Goal: Task Accomplishment & Management: Use online tool/utility

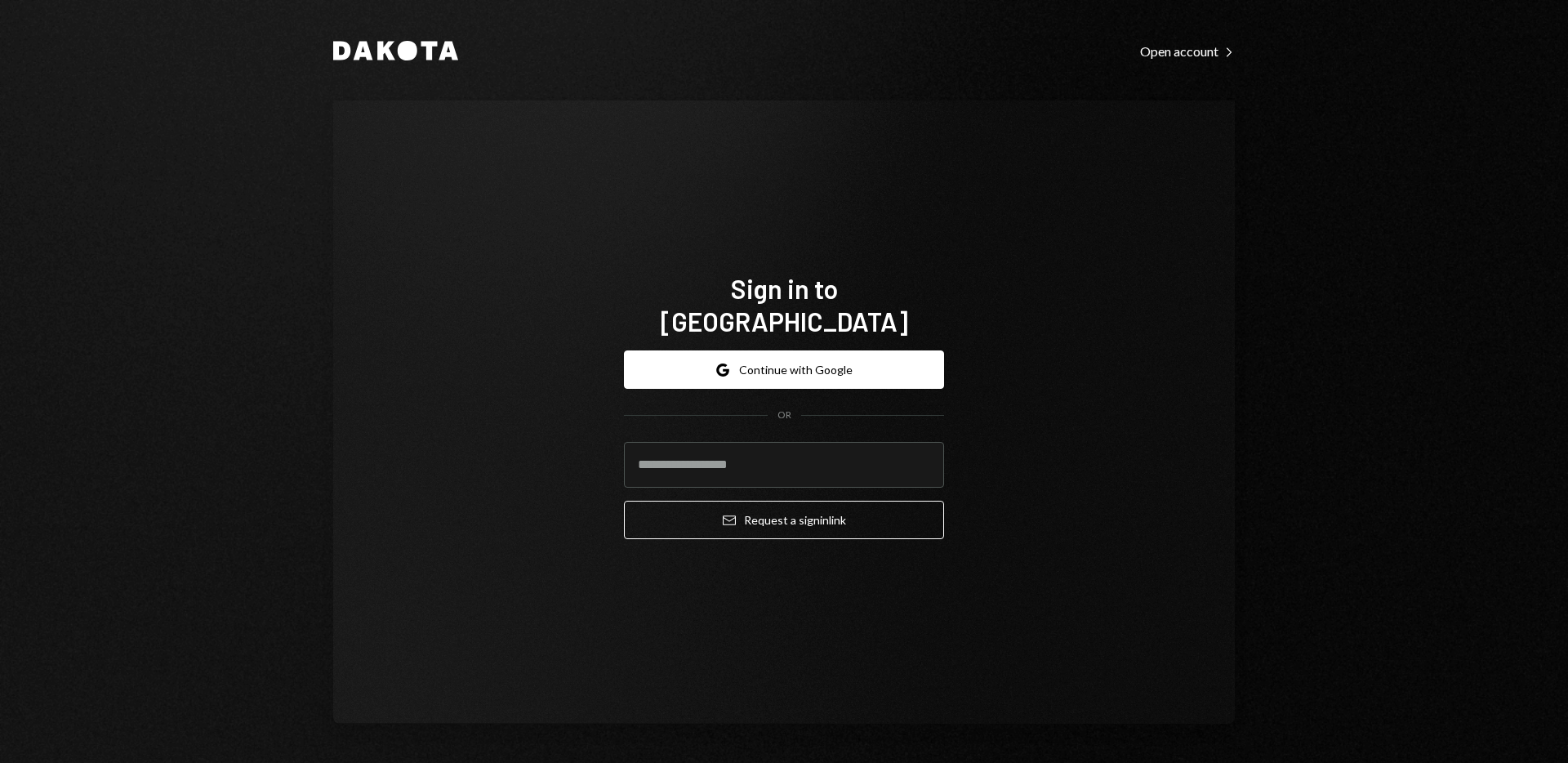
click at [1456, 413] on div "Dakota Open account Right Caret Sign in to [GEOGRAPHIC_DATA] Google Continue wi…" at bounding box center [784, 382] width 1568 height 763
click at [1328, 362] on div "Dakota Open account Right Caret Sign in to Dakota Google Continue with Google O…" at bounding box center [784, 382] width 1568 height 763
click at [811, 353] on button "Google Continue with Google" at bounding box center [784, 370] width 321 height 38
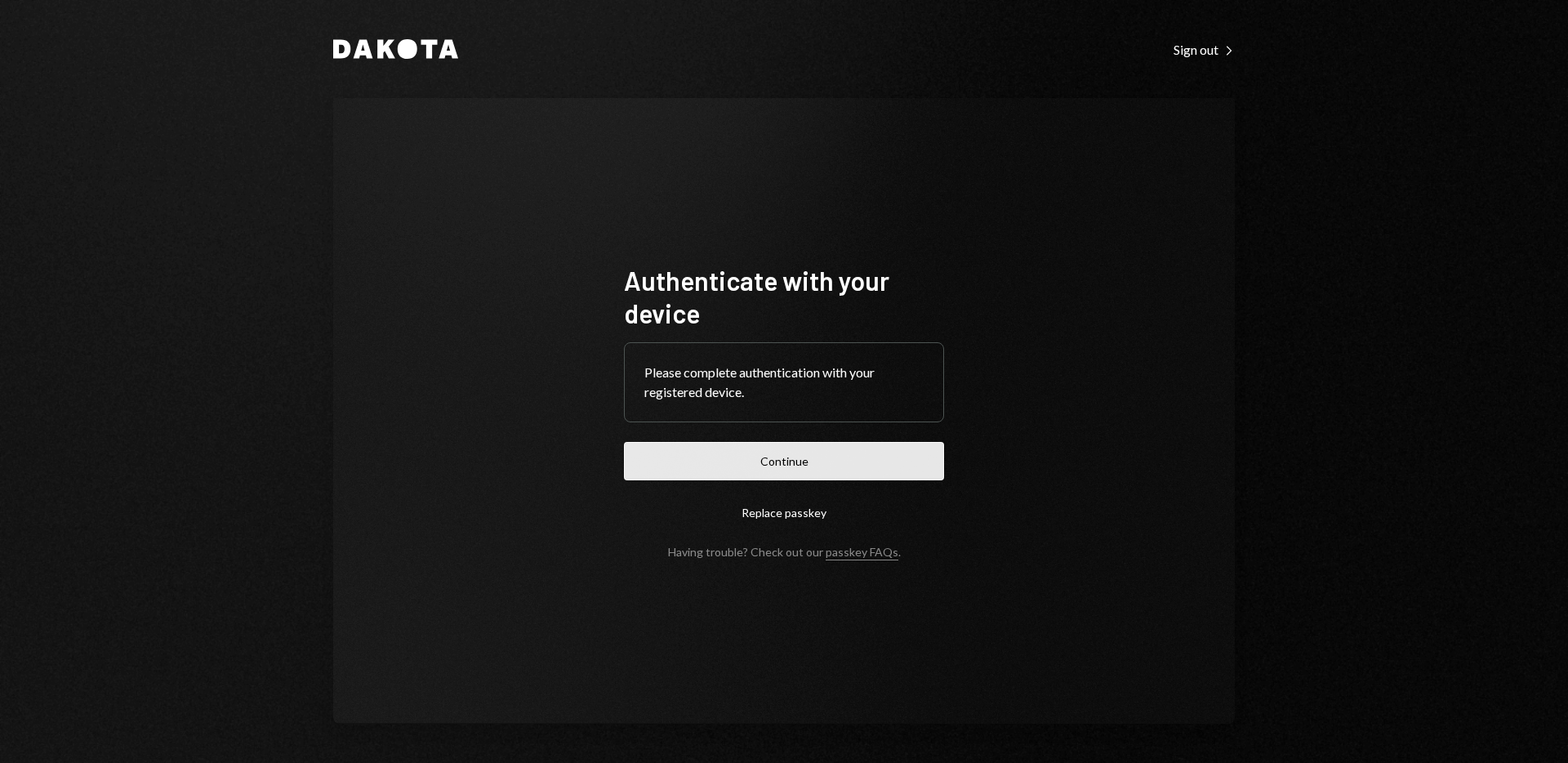
click at [832, 454] on button "Continue" at bounding box center [784, 461] width 321 height 38
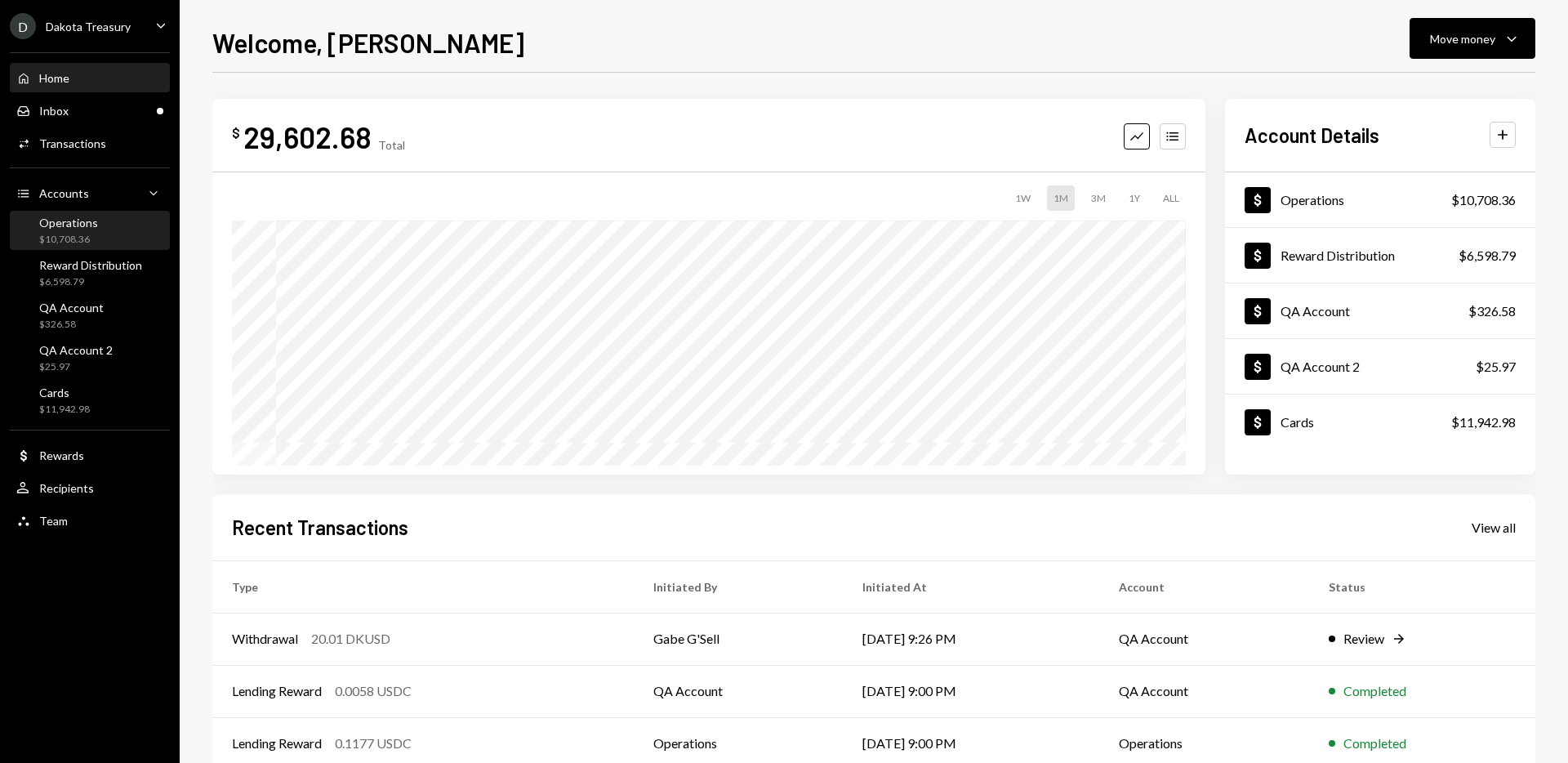
click at [87, 226] on div "Operations" at bounding box center [68, 222] width 59 height 14
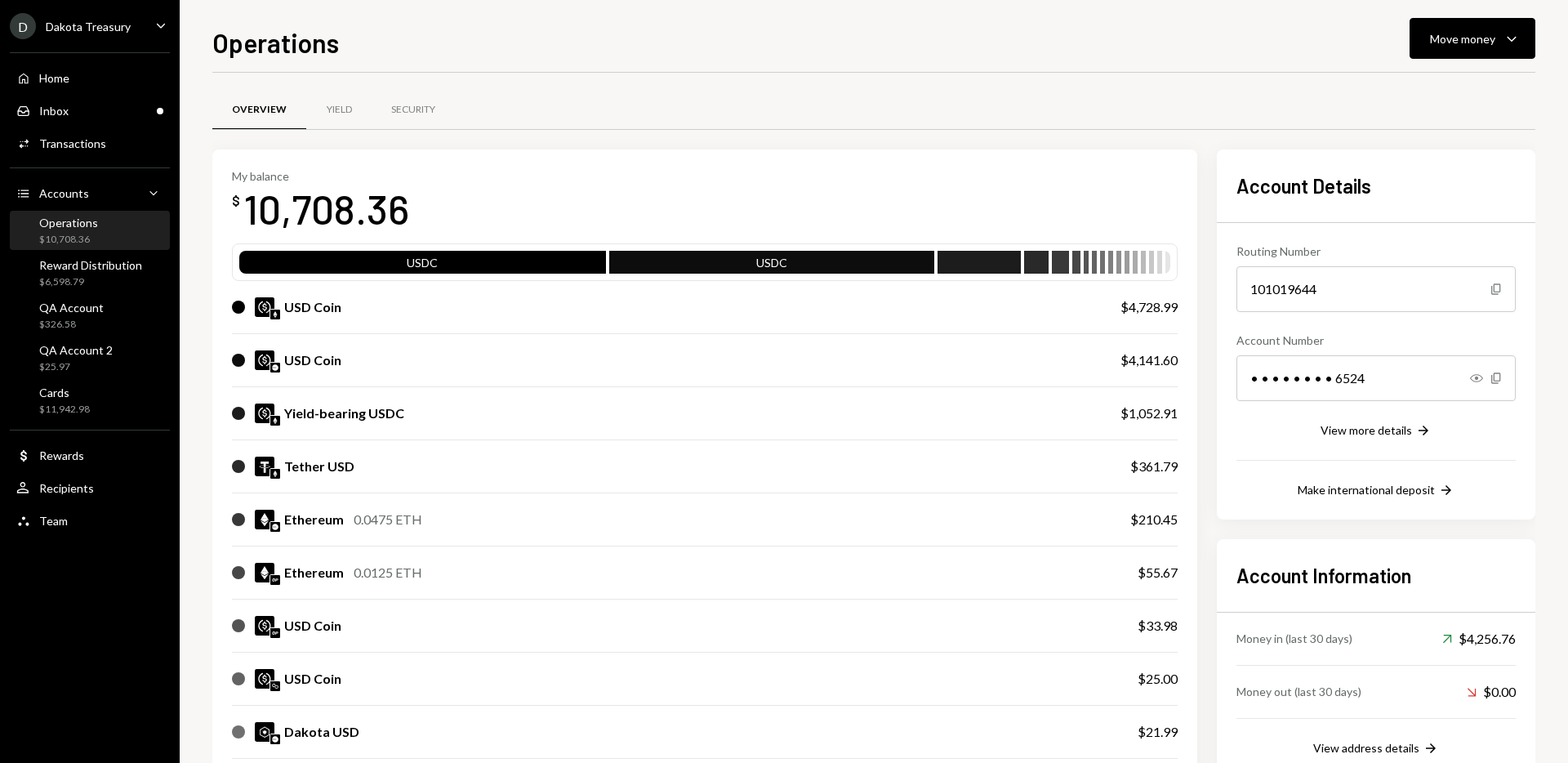
click at [125, 652] on div "D Dakota Treasury Caret Down Home Home Inbox Inbox Activities Transactions Acco…" at bounding box center [90, 382] width 180 height 763
click at [722, 103] on div "Overview Yield Security" at bounding box center [873, 110] width 1323 height 42
click at [100, 77] on div "Home Home" at bounding box center [90, 78] width 147 height 15
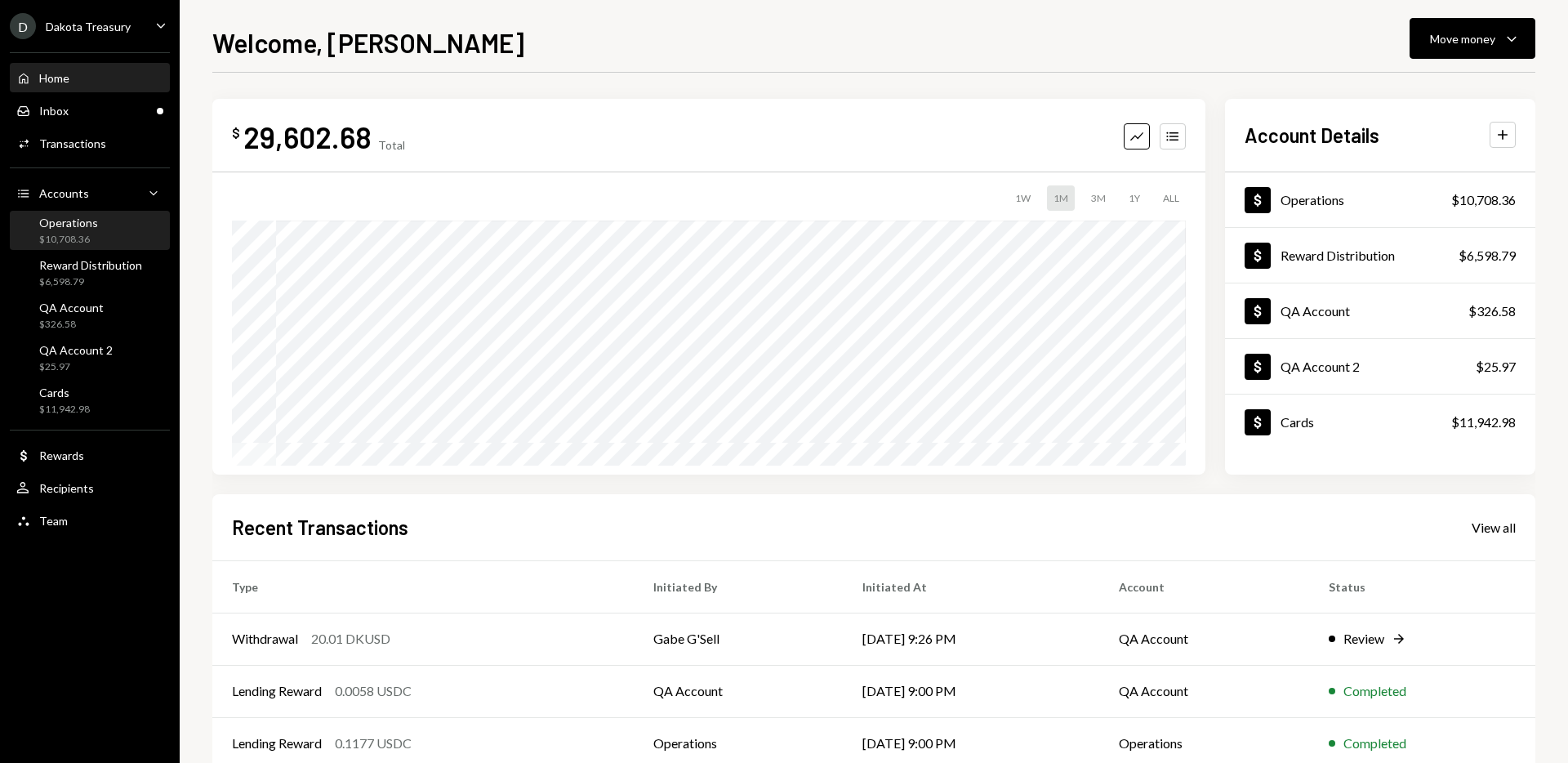
click at [99, 230] on div "Operations $10,708.36" at bounding box center [90, 231] width 147 height 31
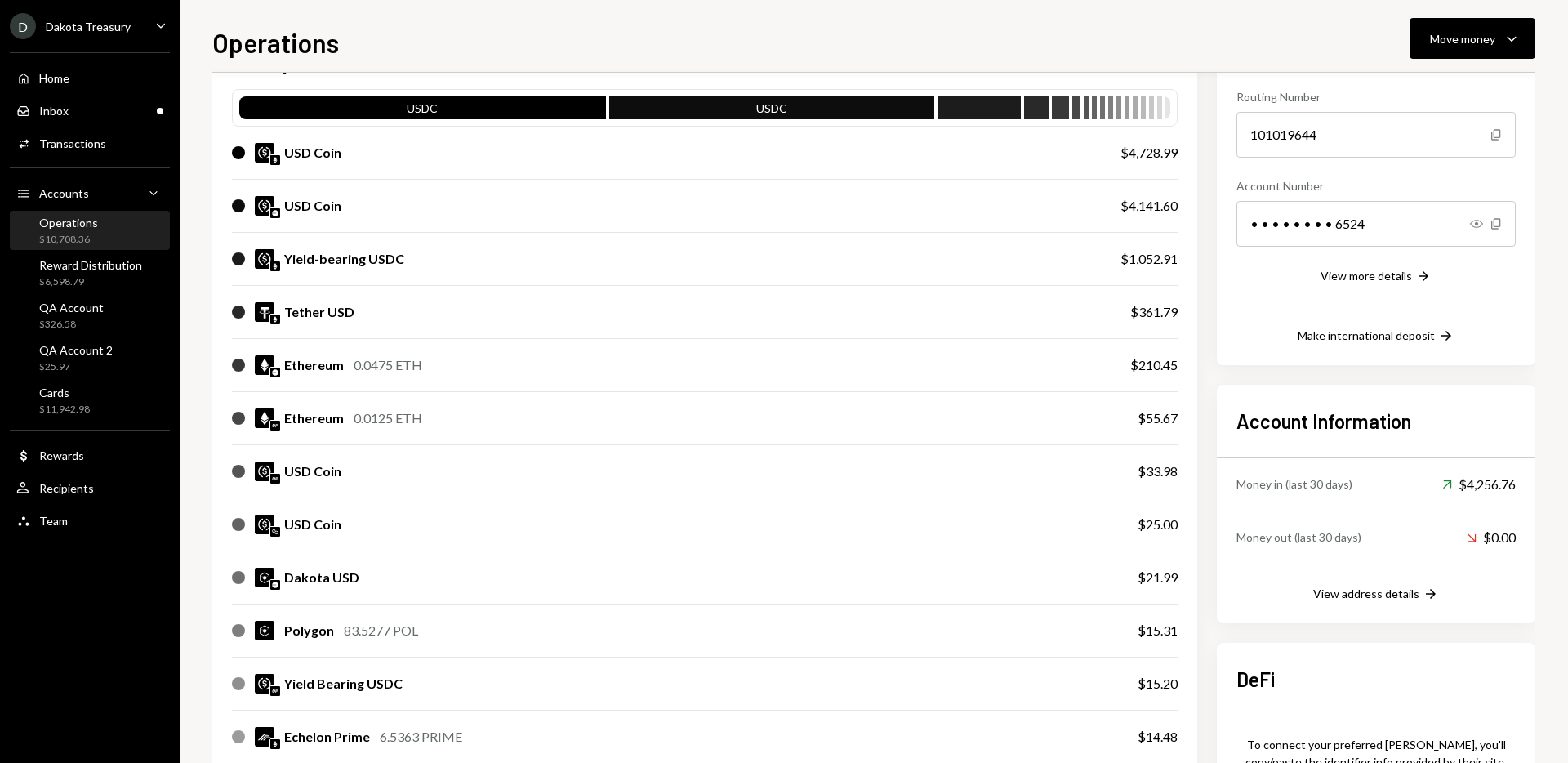
scroll to position [161, 0]
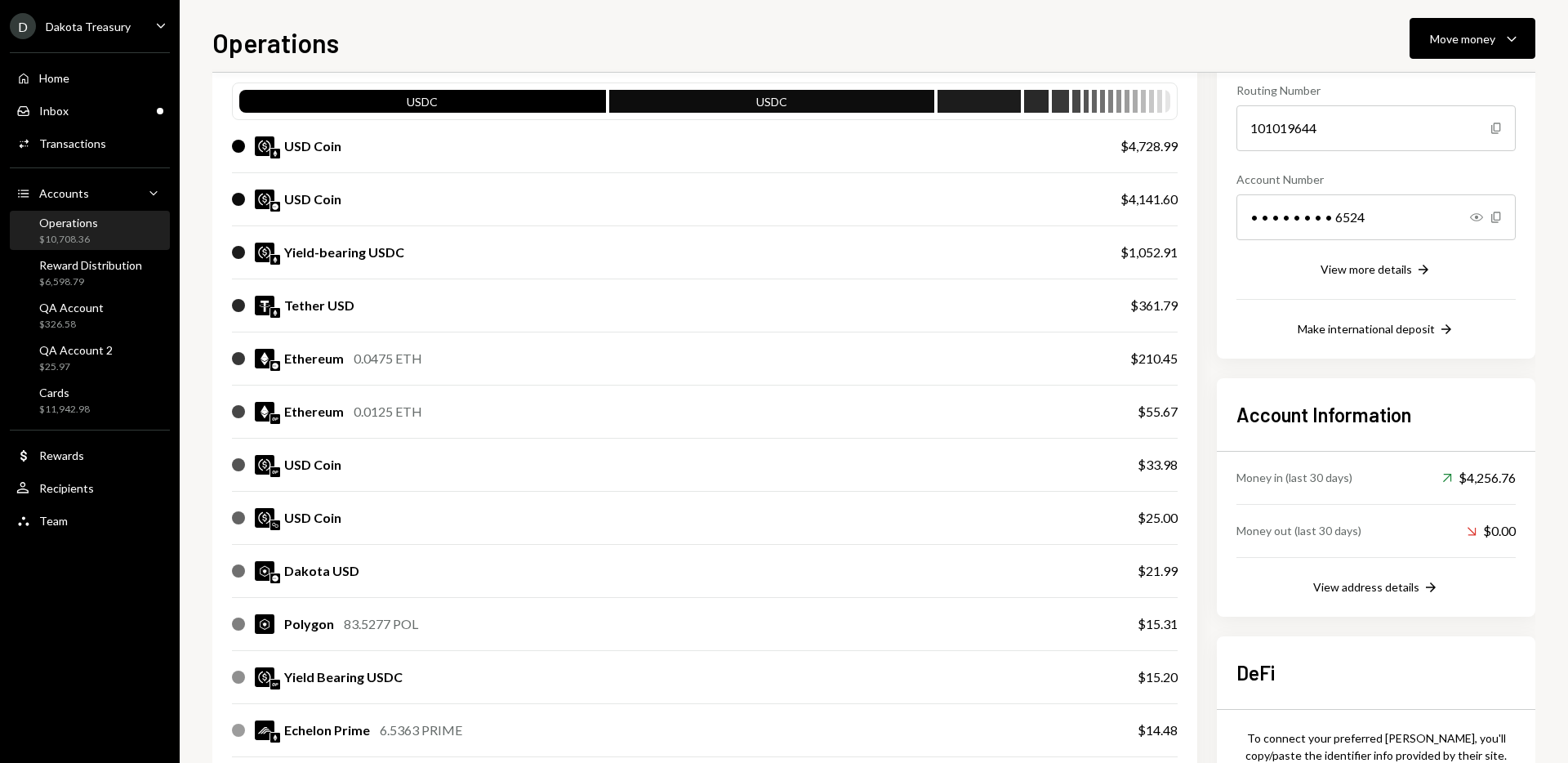
click at [997, 26] on div "Operations Move money Caret Down" at bounding box center [873, 41] width 1323 height 36
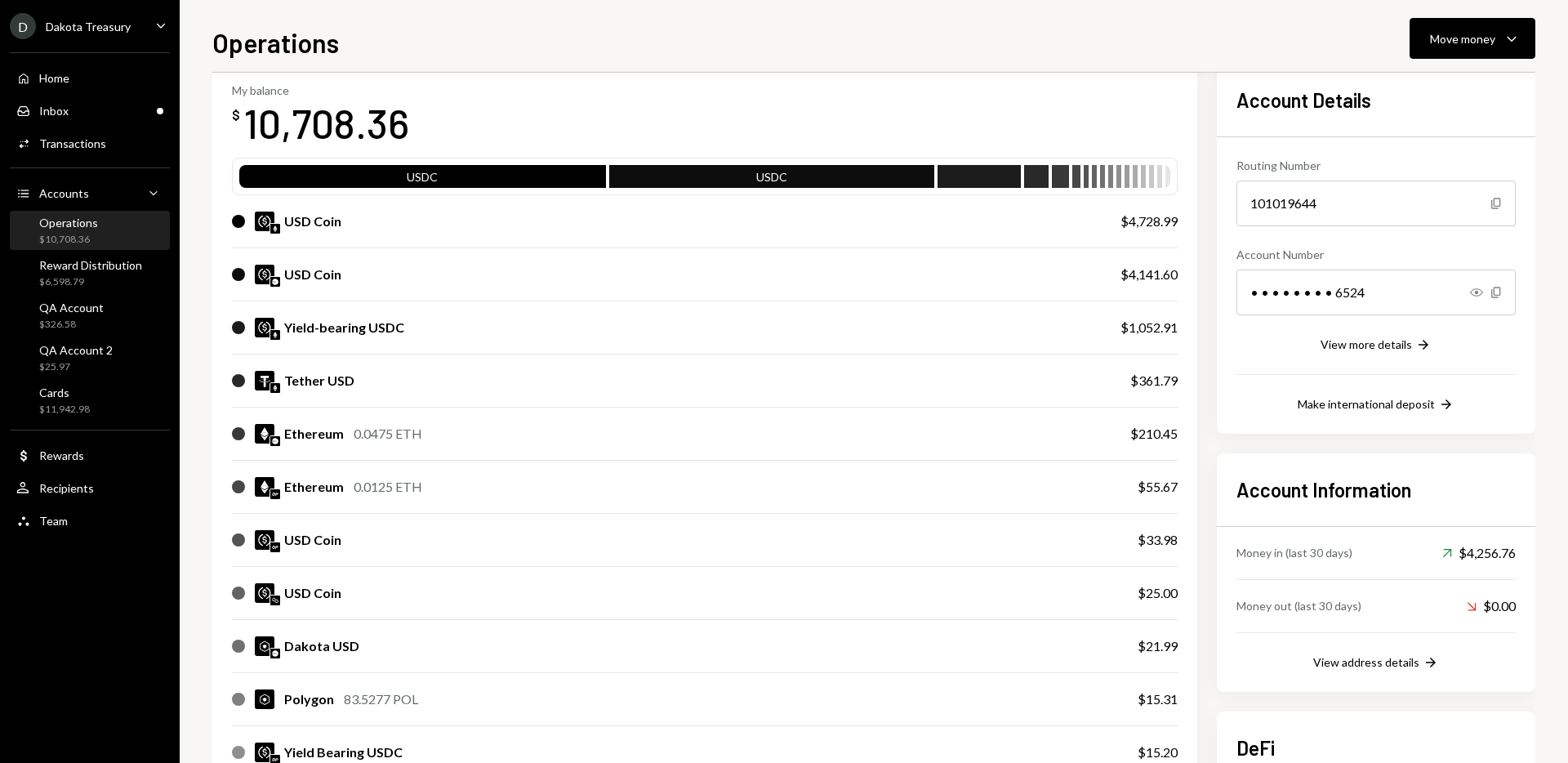
scroll to position [0, 0]
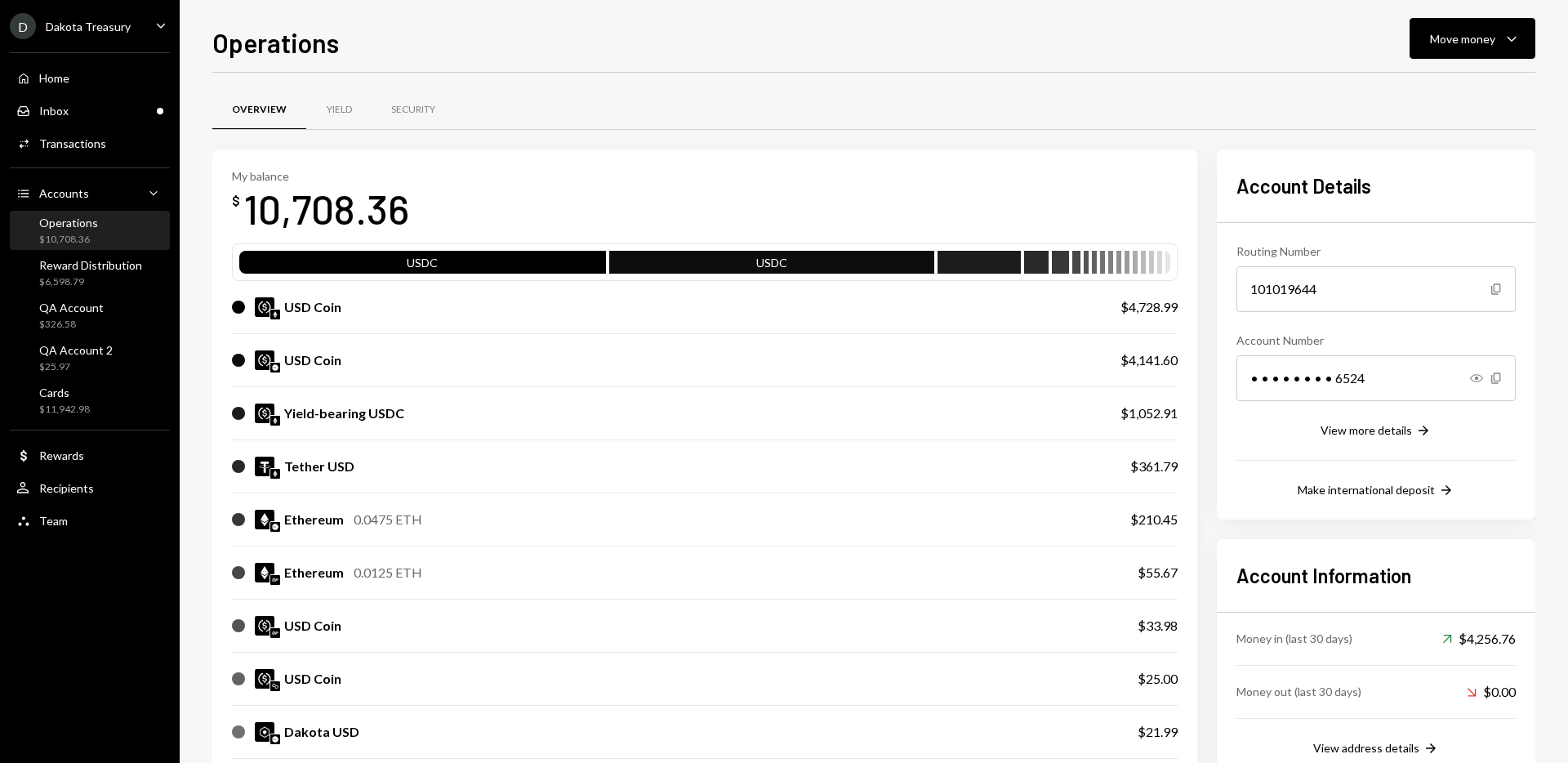
click at [1148, 263] on div "USDC USDC" at bounding box center [705, 262] width 931 height 23
click at [1132, 263] on div at bounding box center [1134, 265] width 5 height 23
click at [1101, 264] on div at bounding box center [1101, 265] width 5 height 23
click at [915, 264] on div "USDC" at bounding box center [772, 265] width 325 height 23
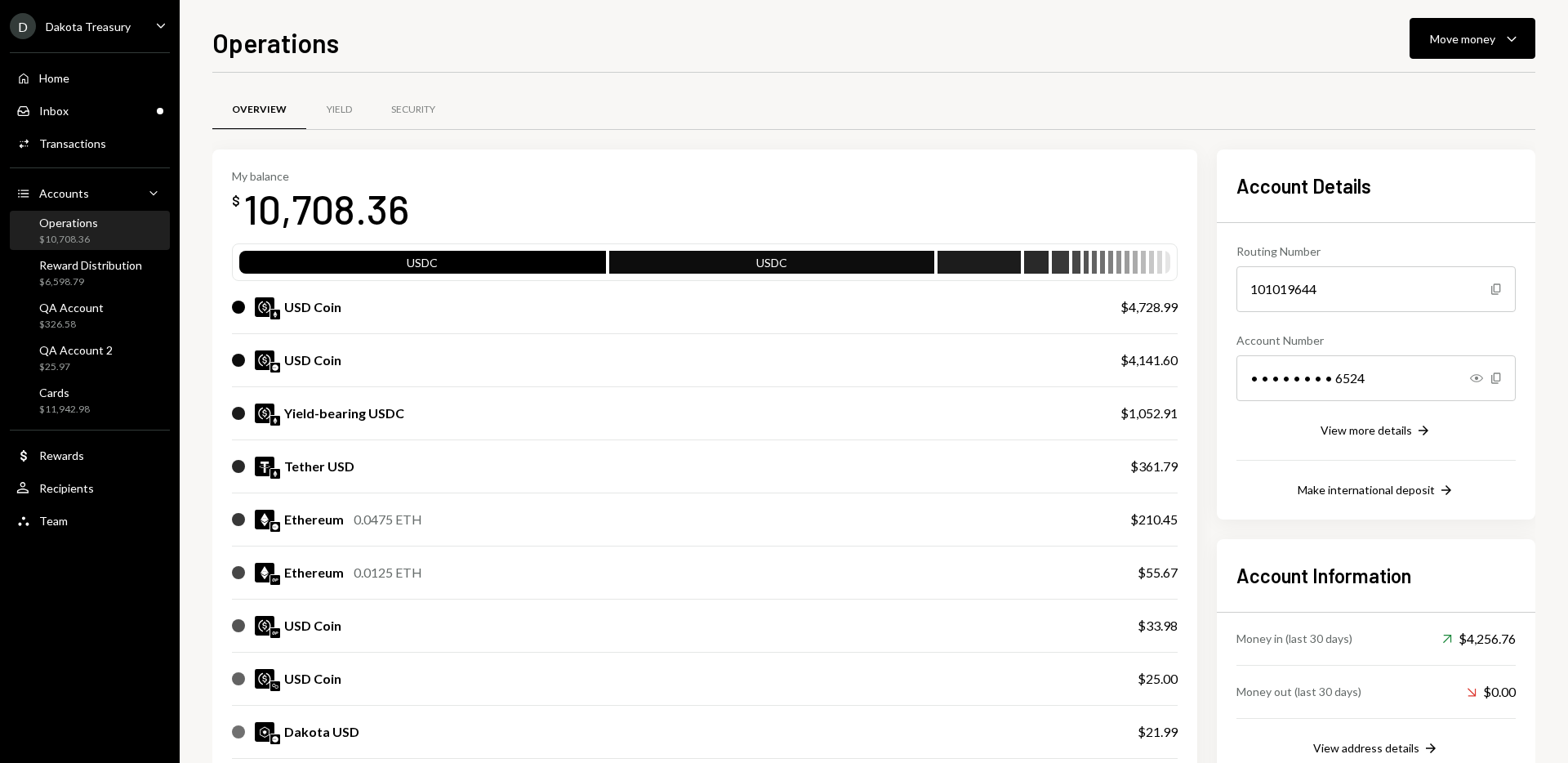
click at [960, 263] on div at bounding box center [979, 265] width 84 height 23
click at [73, 233] on div "$10,708.36" at bounding box center [68, 239] width 59 height 14
click at [1471, 44] on div "Move money" at bounding box center [1463, 38] width 65 height 17
click at [1413, 215] on div "Swap stablecoins" at bounding box center [1458, 212] width 119 height 17
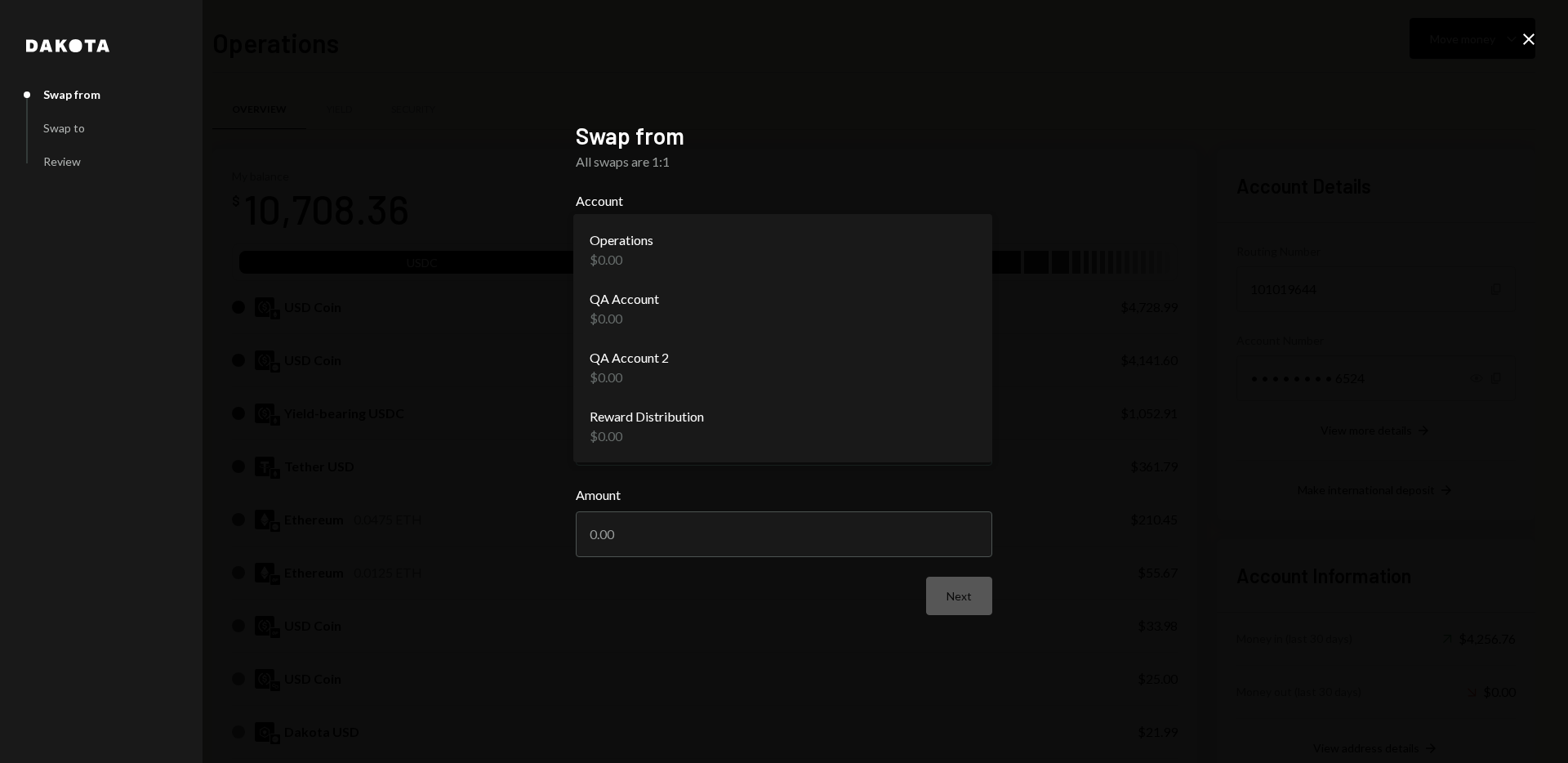
click at [718, 254] on body "D Dakota Treasury Caret Down Home Home Inbox Inbox Activities Transactions Acco…" at bounding box center [784, 382] width 1568 height 763
click at [814, 369] on body "D Dakota Treasury Caret Down Home Home Inbox Inbox Activities Transactions Acco…" at bounding box center [784, 382] width 1568 height 763
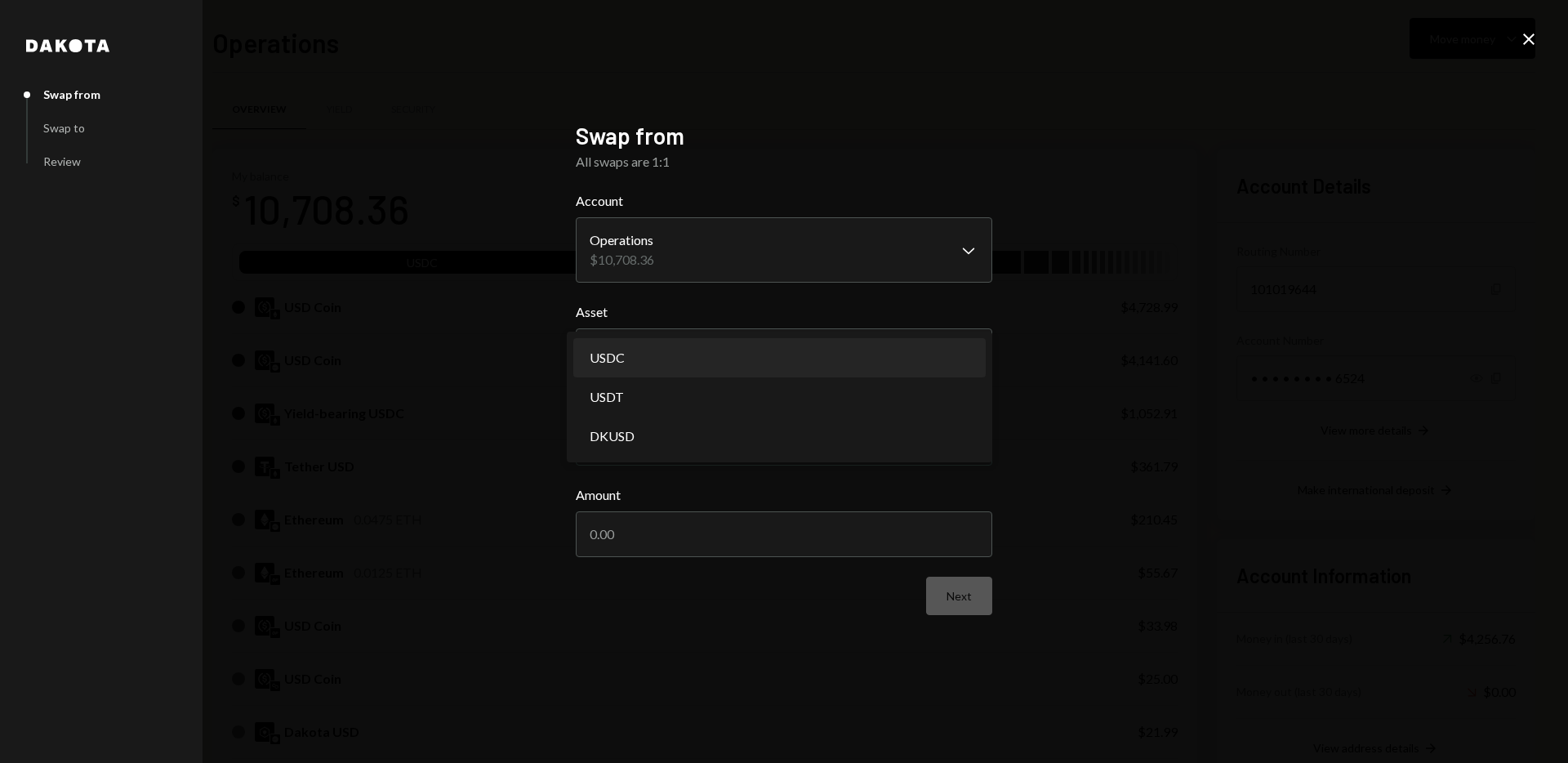
select select "****"
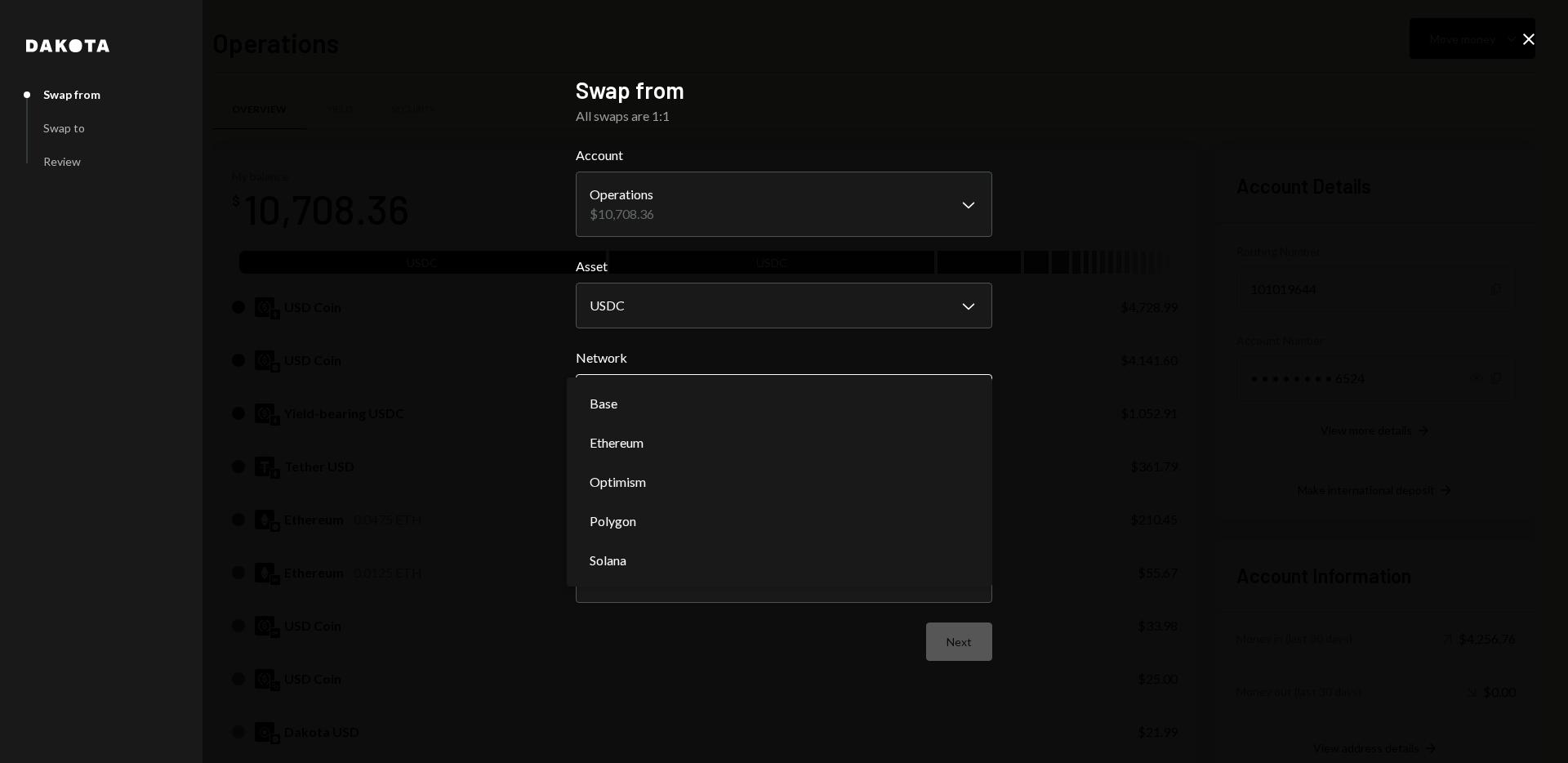
click at [807, 404] on body "D Dakota Treasury Caret Down Home Home Inbox Inbox Activities Transactions Acco…" at bounding box center [784, 382] width 1568 height 763
select select "**********"
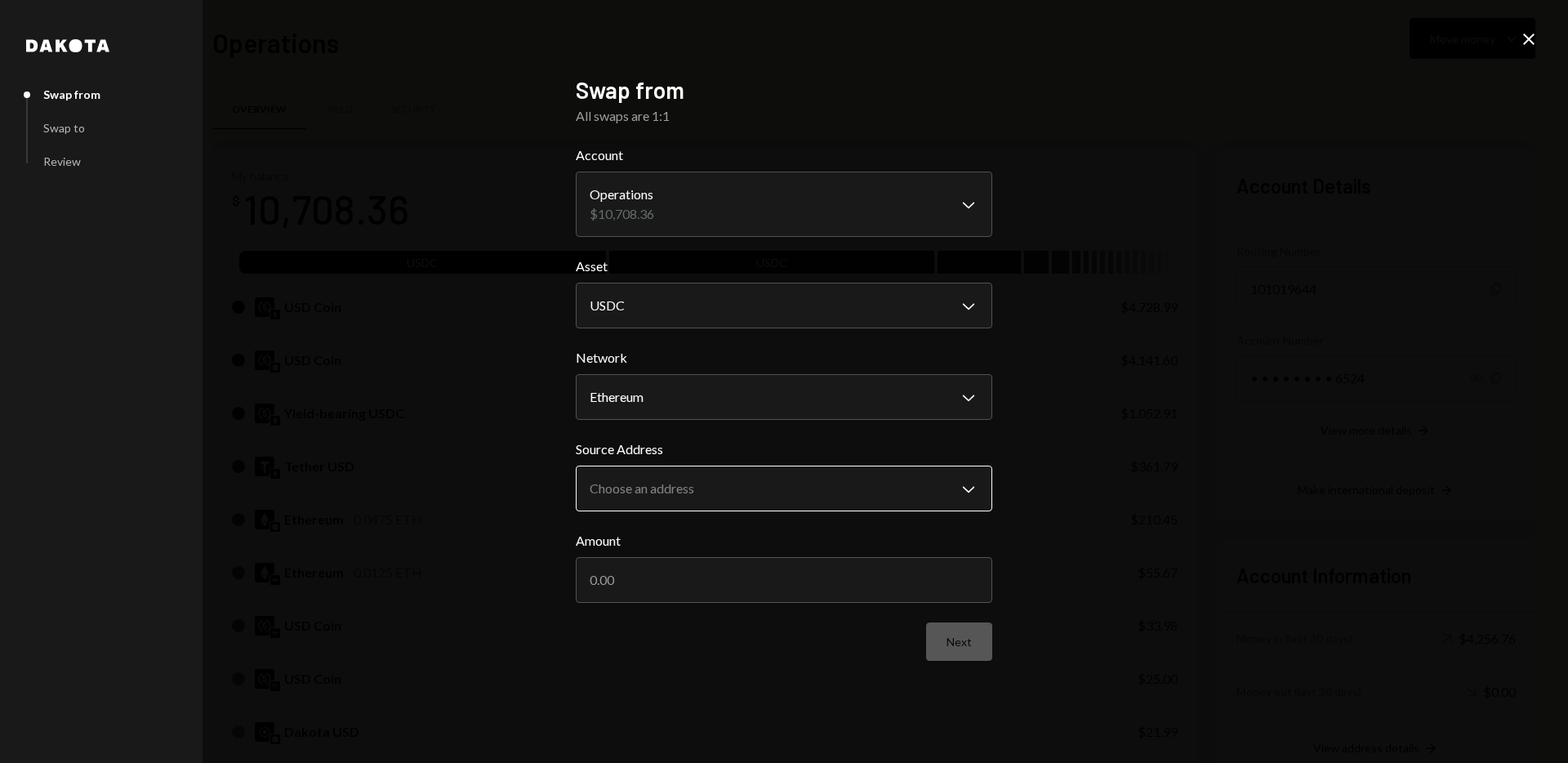
click at [800, 498] on body "D Dakota Treasury Caret Down Home Home Inbox Inbox Activities Transactions Acco…" at bounding box center [784, 382] width 1568 height 763
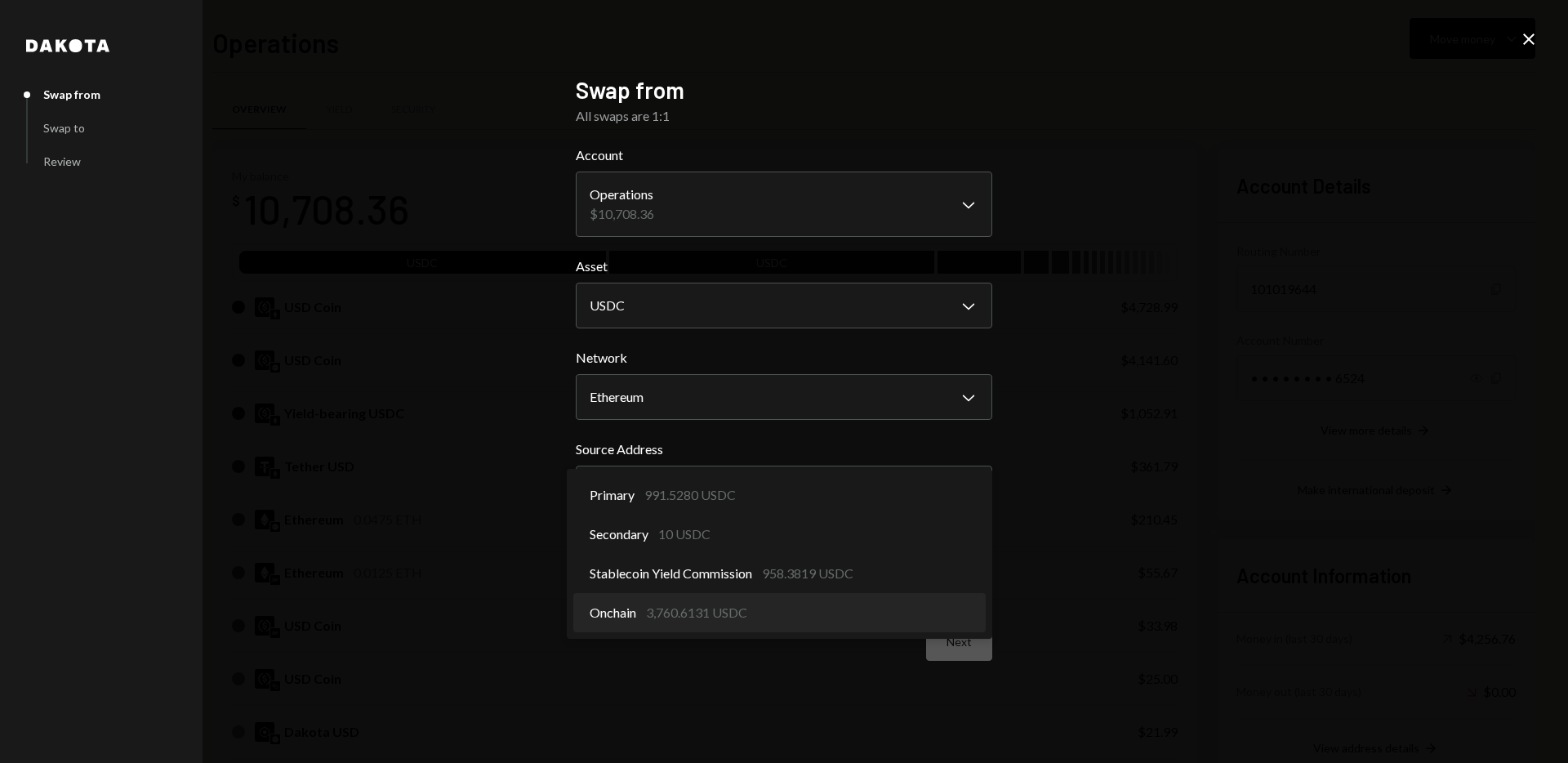
select select "**********"
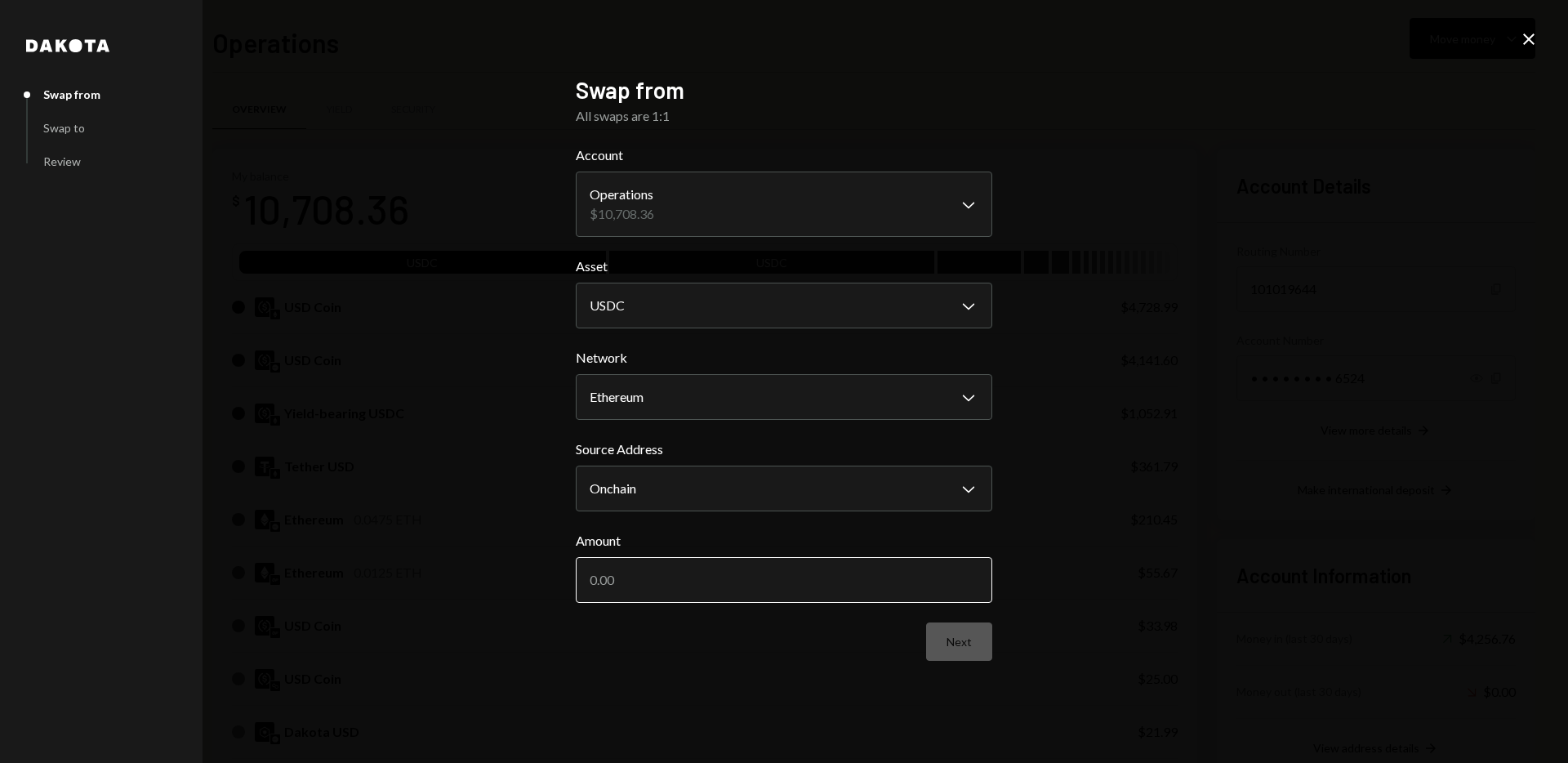
click at [815, 573] on input "Amount" at bounding box center [784, 580] width 417 height 45
type input "100"
click at [980, 645] on button "Next" at bounding box center [959, 641] width 66 height 38
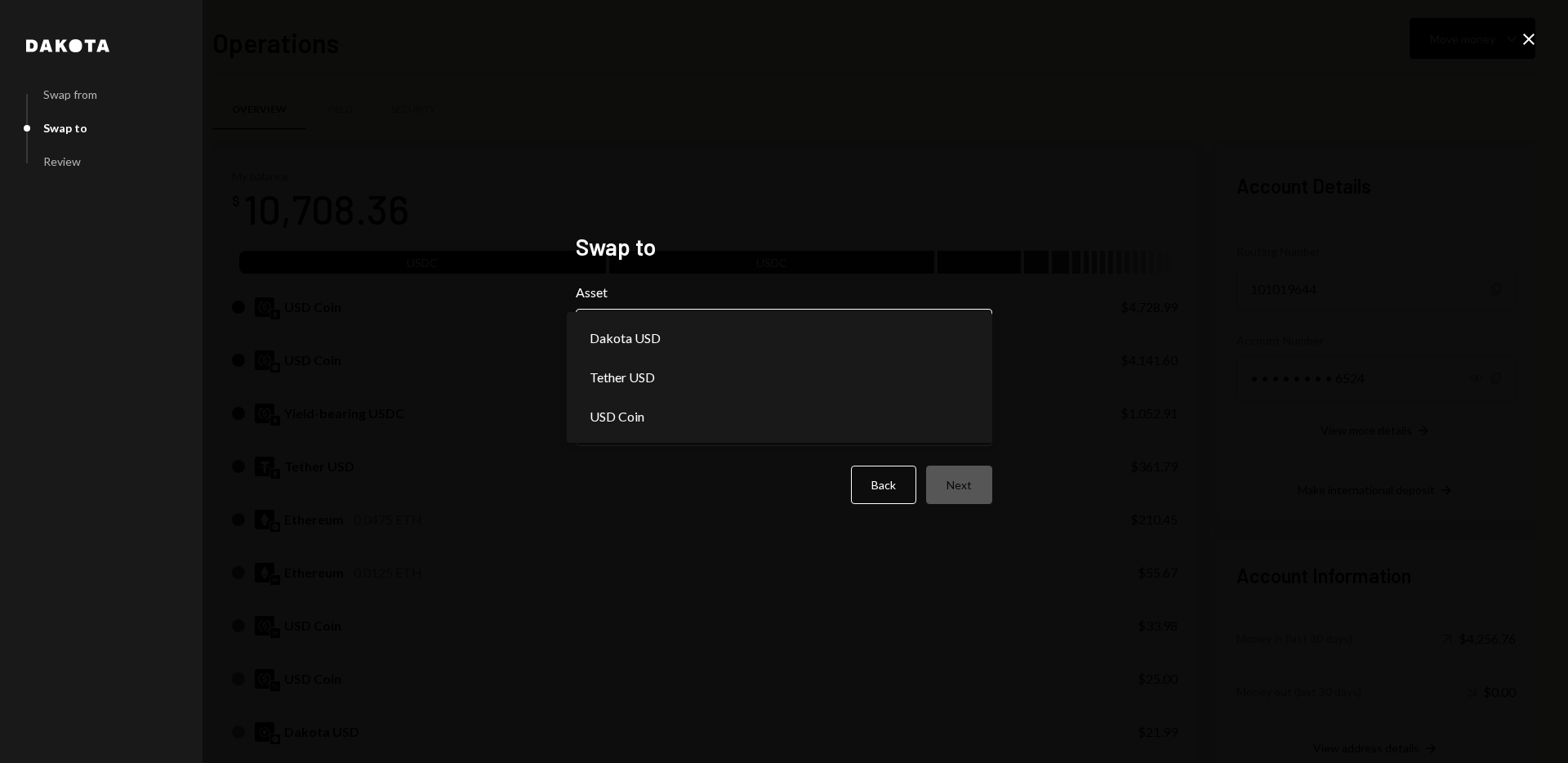
click at [784, 334] on body "D Dakota Treasury Caret Down Home Home Inbox Inbox Activities Transactions Acco…" at bounding box center [784, 382] width 1568 height 763
select select "*****"
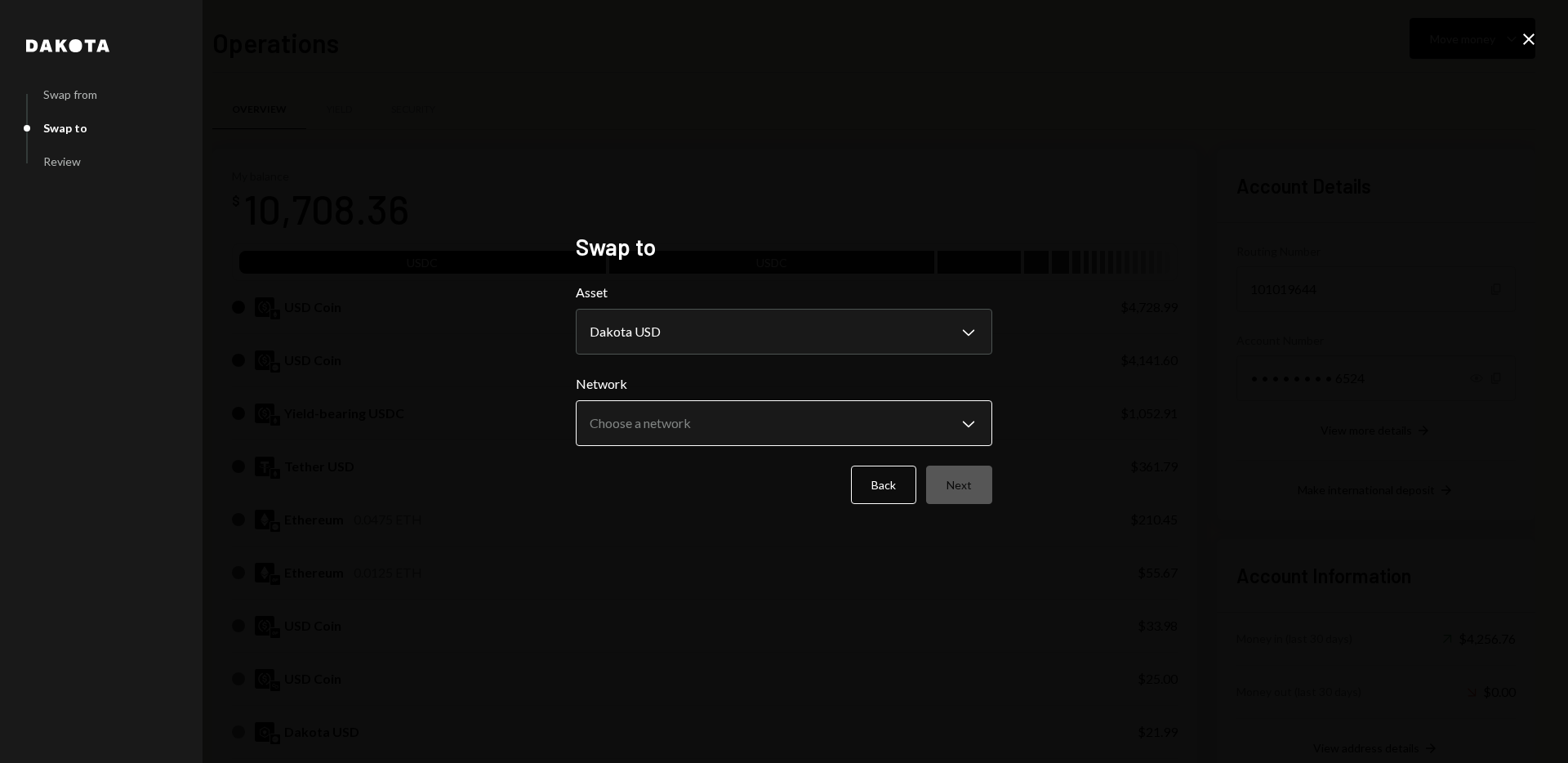
click at [807, 419] on body "D Dakota Treasury Caret Down Home Home Inbox Inbox Activities Transactions Acco…" at bounding box center [784, 382] width 1568 height 763
select select "**********"
click at [959, 488] on button "Next" at bounding box center [959, 485] width 66 height 38
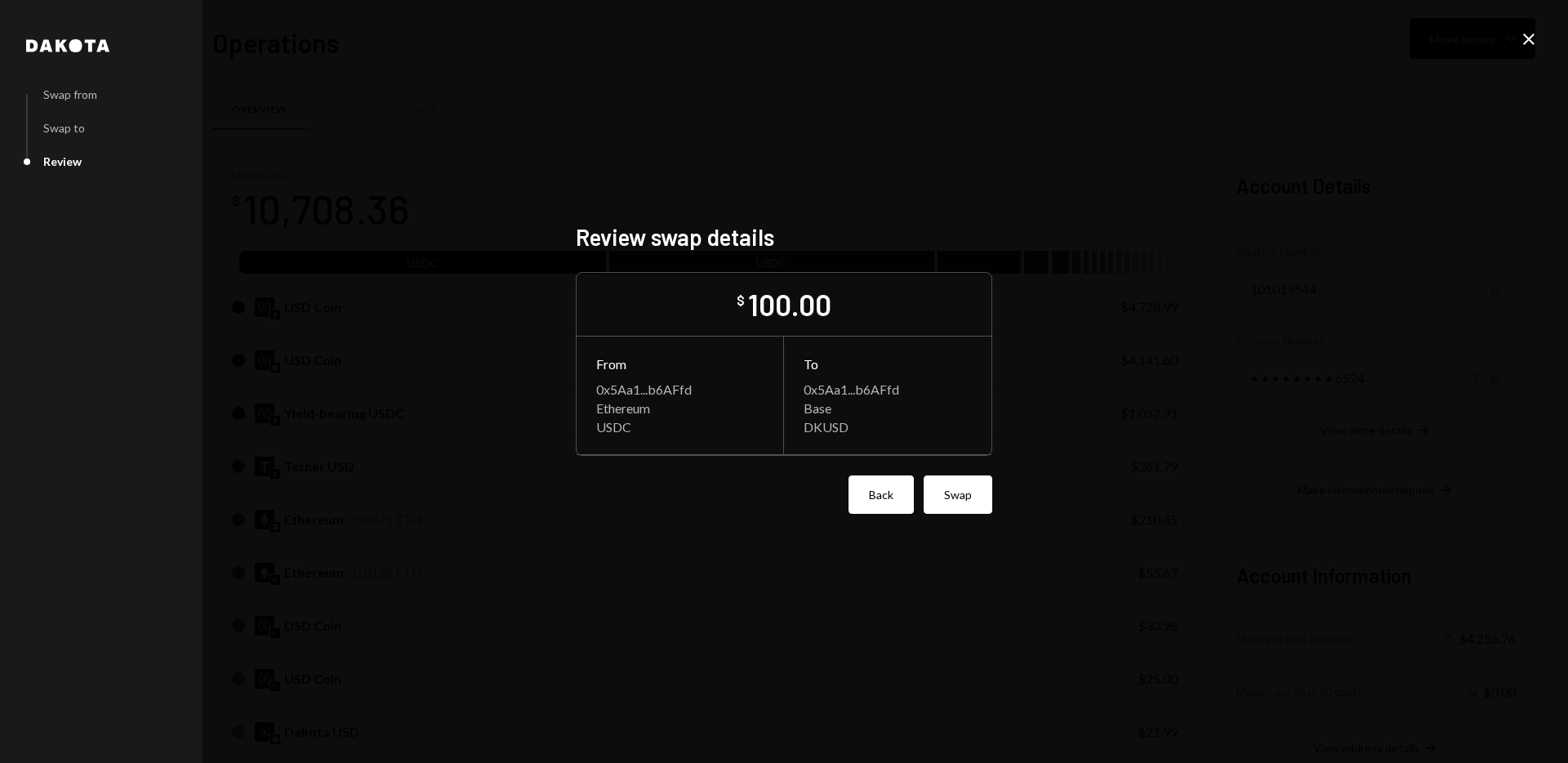
click at [887, 494] on button "Back" at bounding box center [881, 494] width 65 height 38
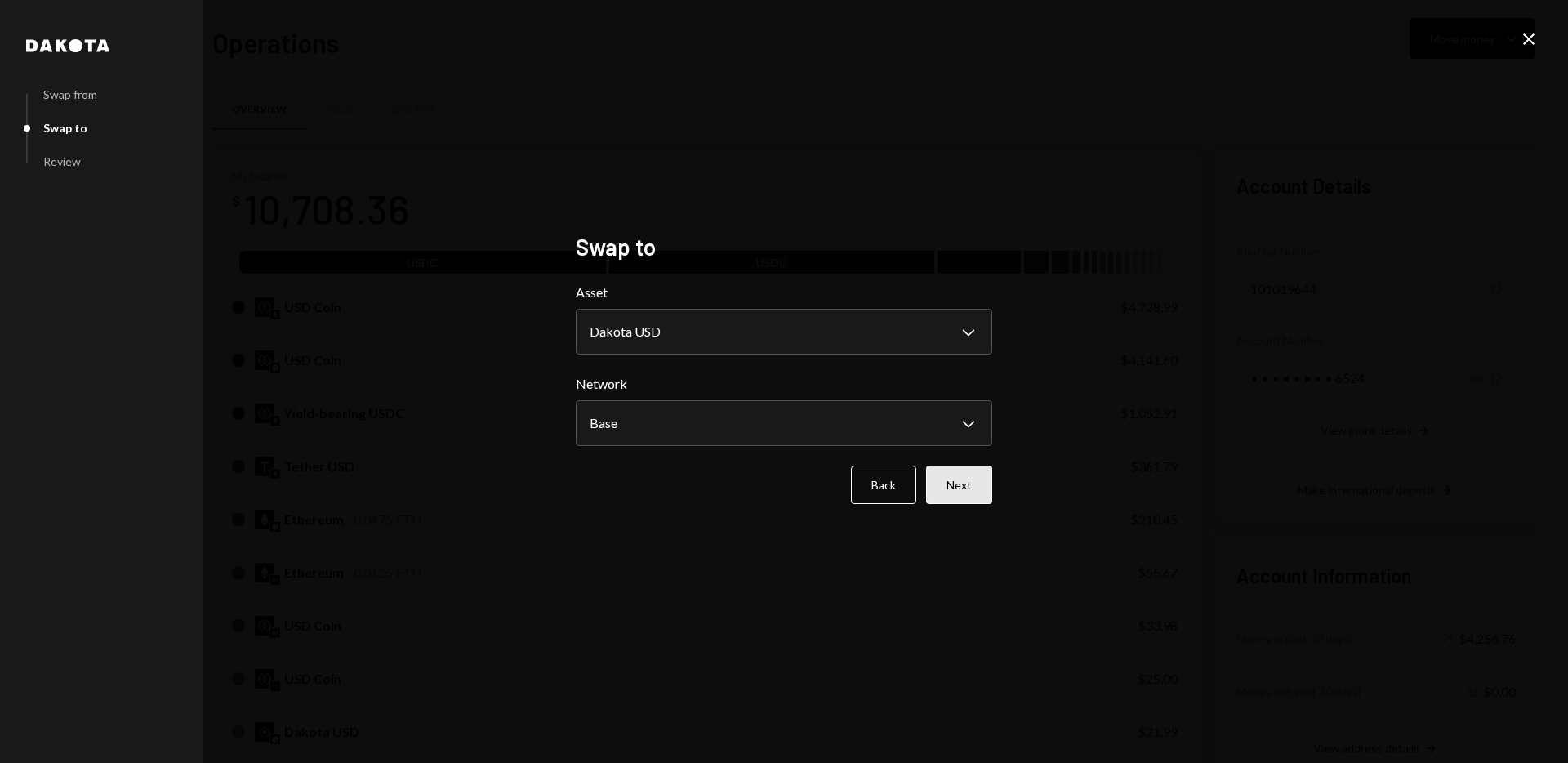
click at [970, 485] on button "Next" at bounding box center [959, 485] width 66 height 38
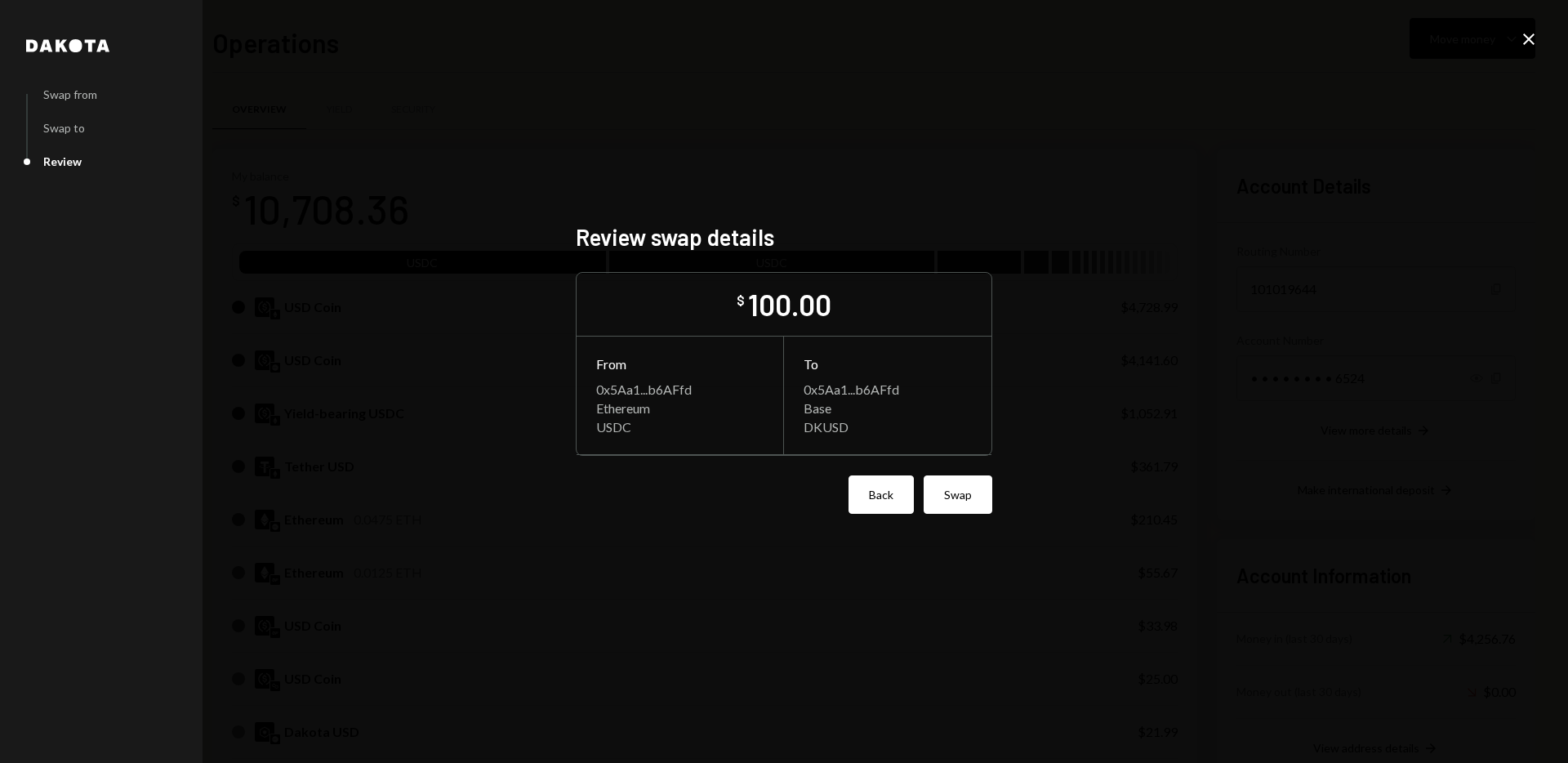
click at [883, 486] on button "Back" at bounding box center [881, 494] width 65 height 38
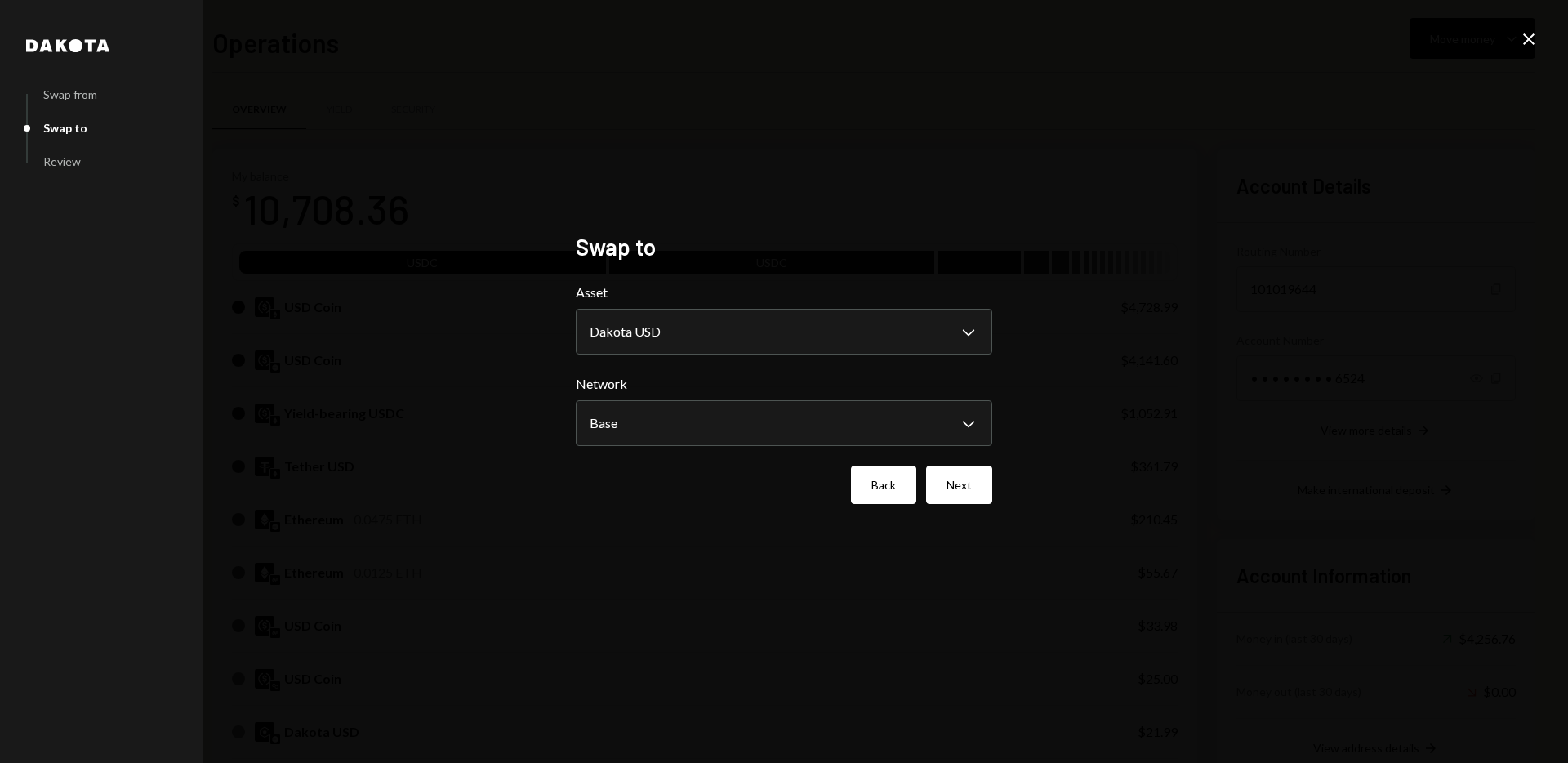
click at [880, 488] on button "Back" at bounding box center [883, 485] width 65 height 38
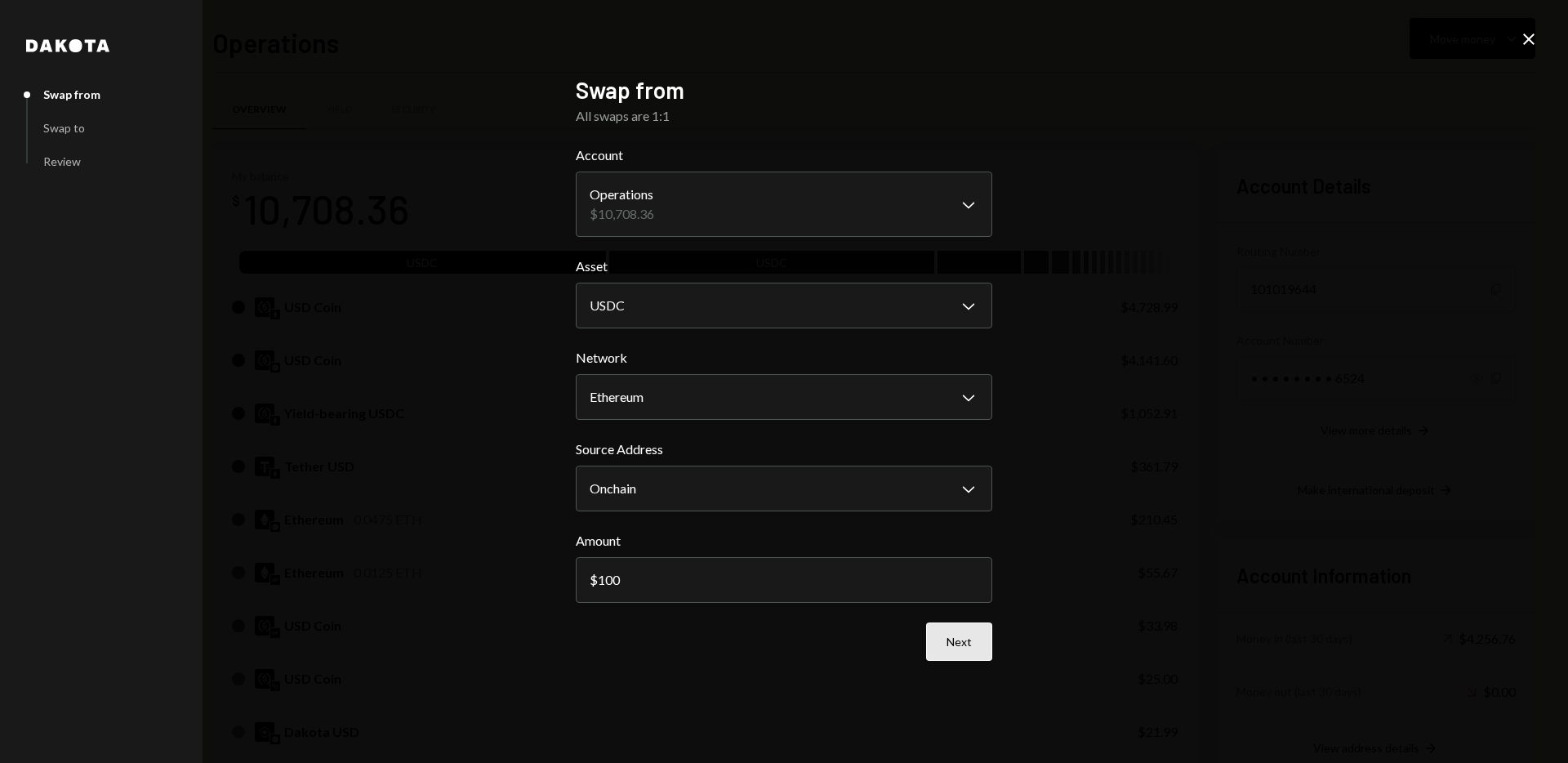
click at [961, 653] on button "Next" at bounding box center [959, 641] width 66 height 38
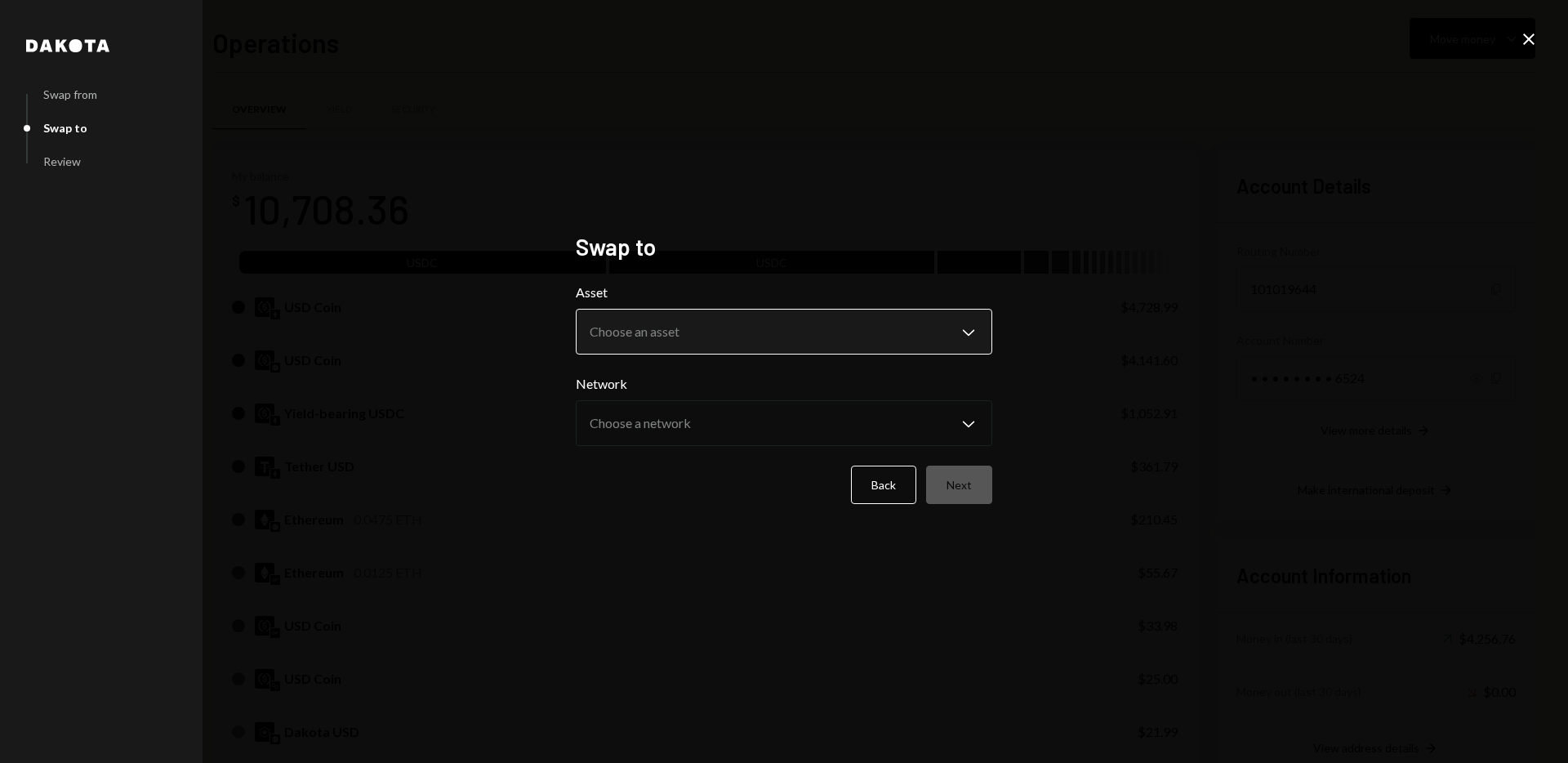
click at [710, 328] on body "D Dakota Treasury Caret Down Home Home Inbox Inbox Activities Transactions Acco…" at bounding box center [784, 382] width 1568 height 763
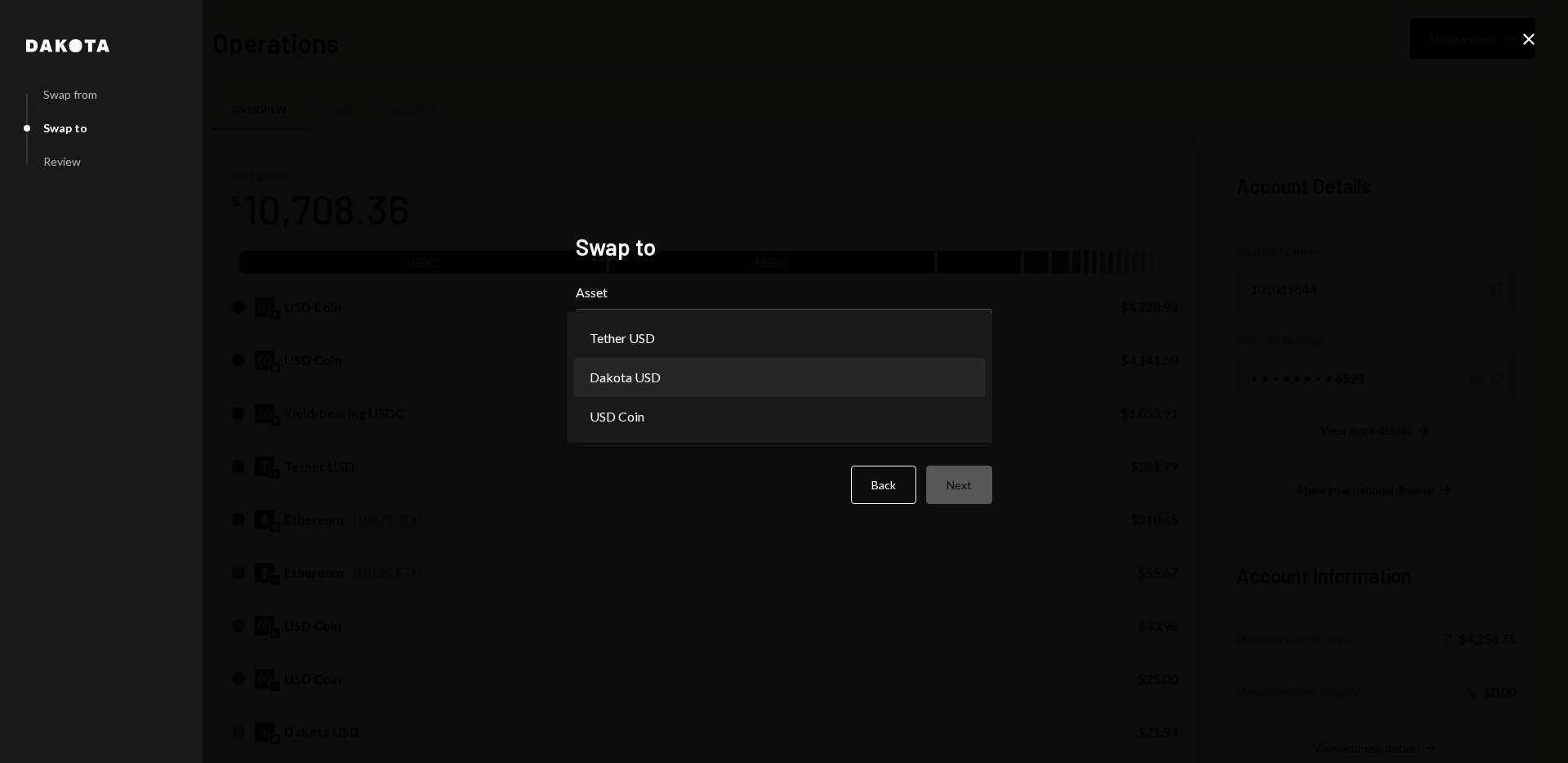
select select "*****"
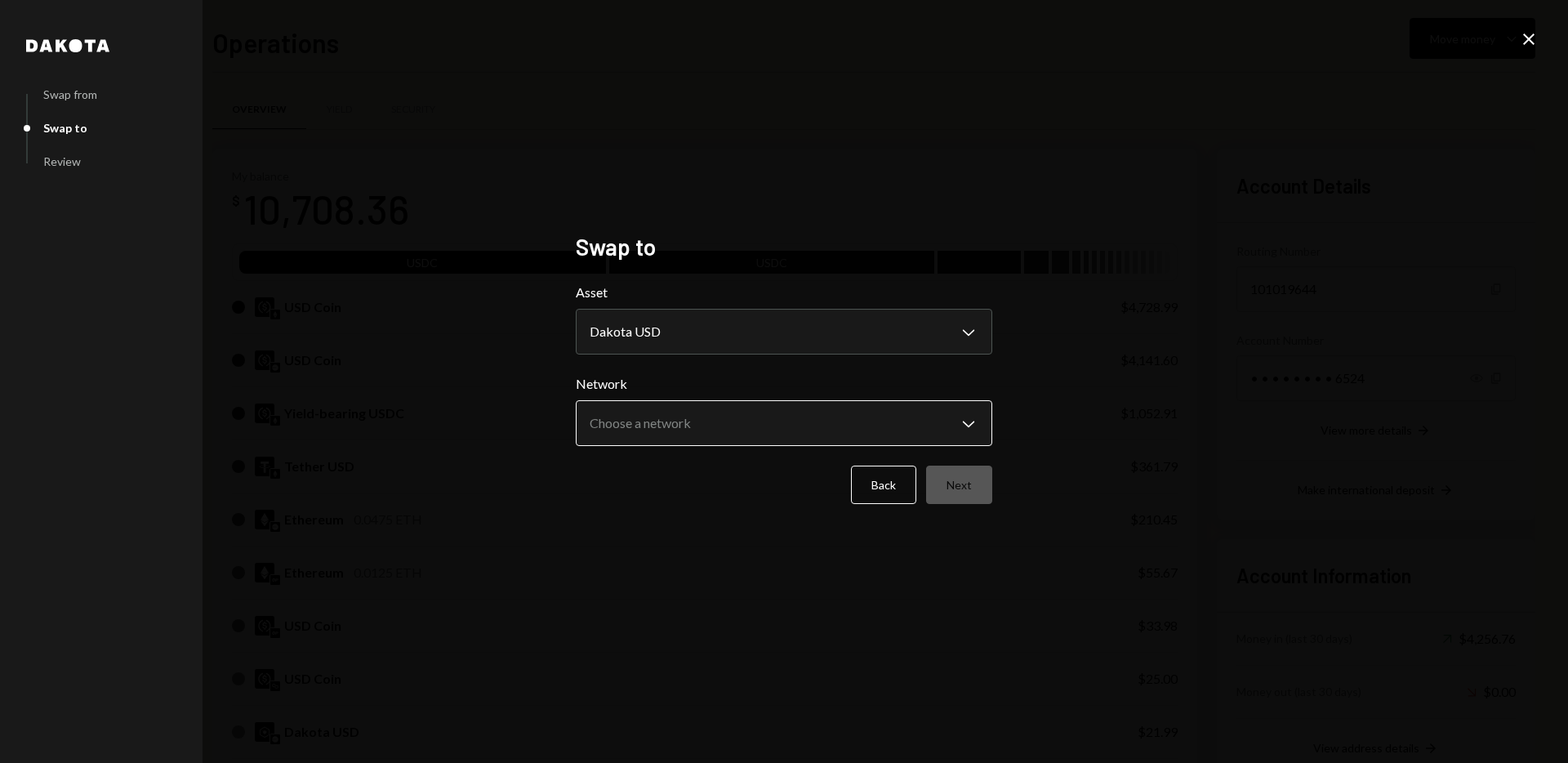
click at [780, 410] on body "D Dakota Treasury Caret Down Home Home Inbox Inbox Activities Transactions Acco…" at bounding box center [784, 382] width 1568 height 763
select select "**********"
click at [951, 487] on button "Next" at bounding box center [959, 485] width 66 height 38
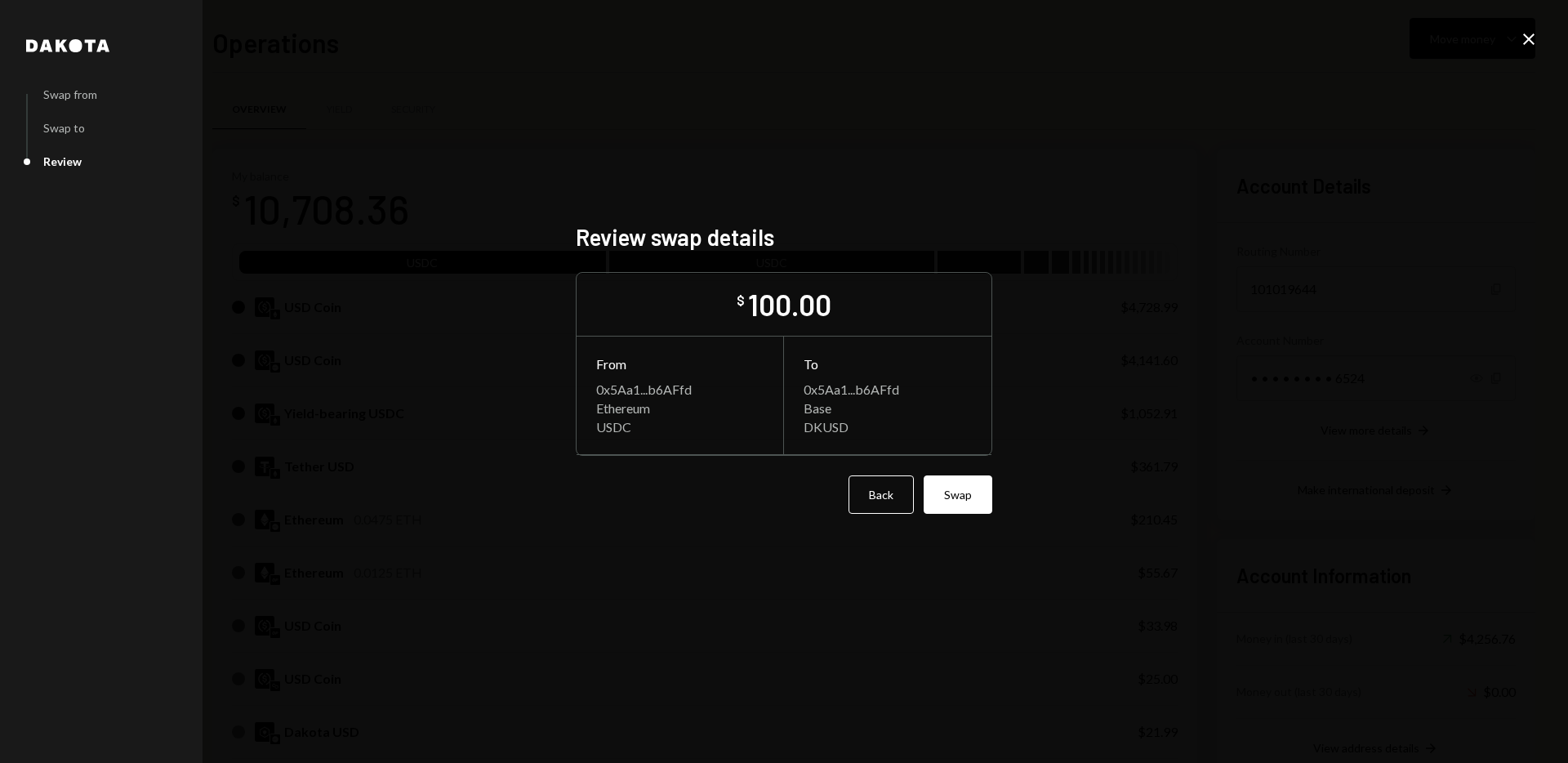
click at [1524, 36] on icon "Close" at bounding box center [1529, 39] width 20 height 20
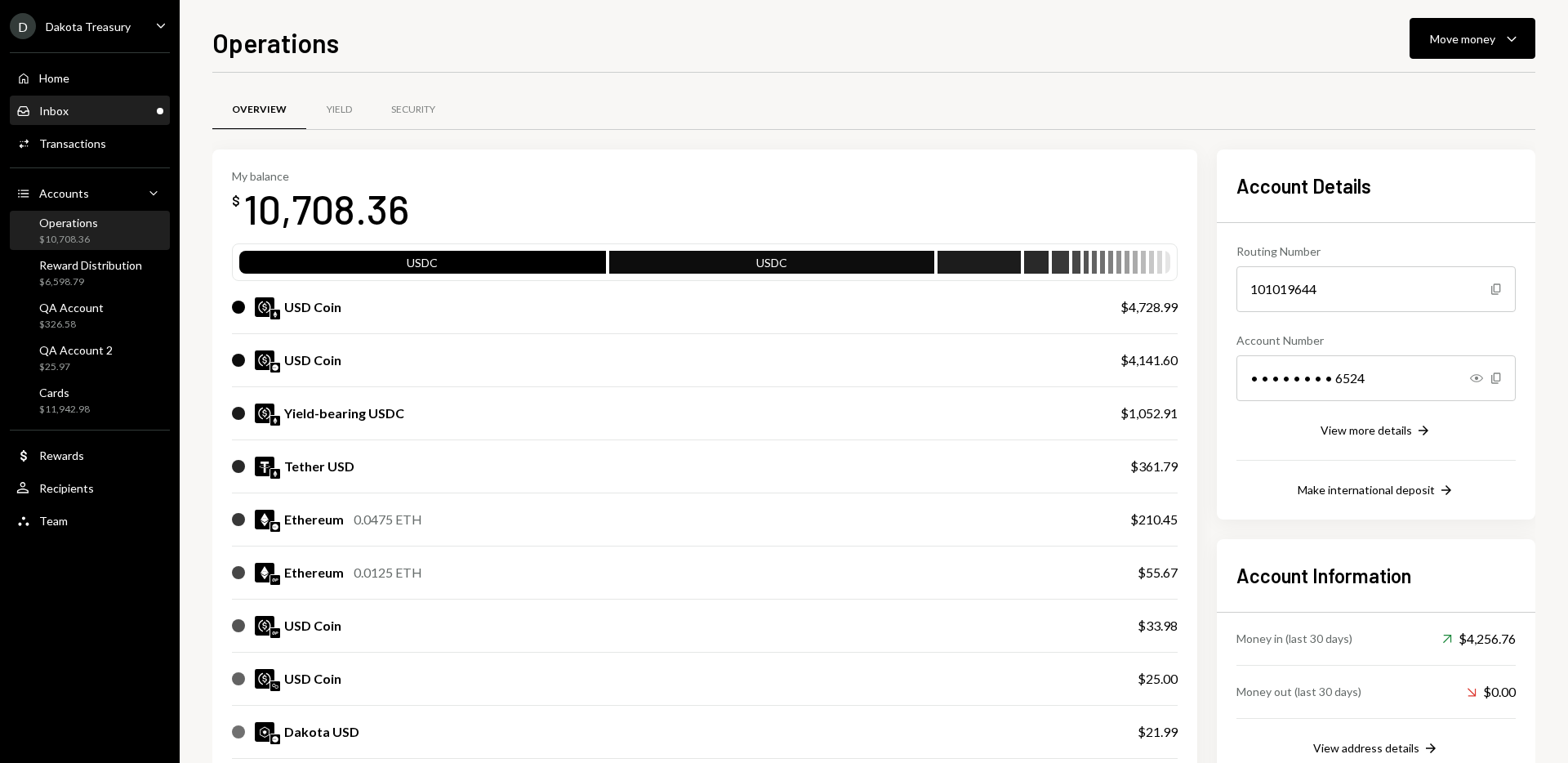
click at [94, 113] on div "Inbox Inbox" at bounding box center [90, 111] width 147 height 15
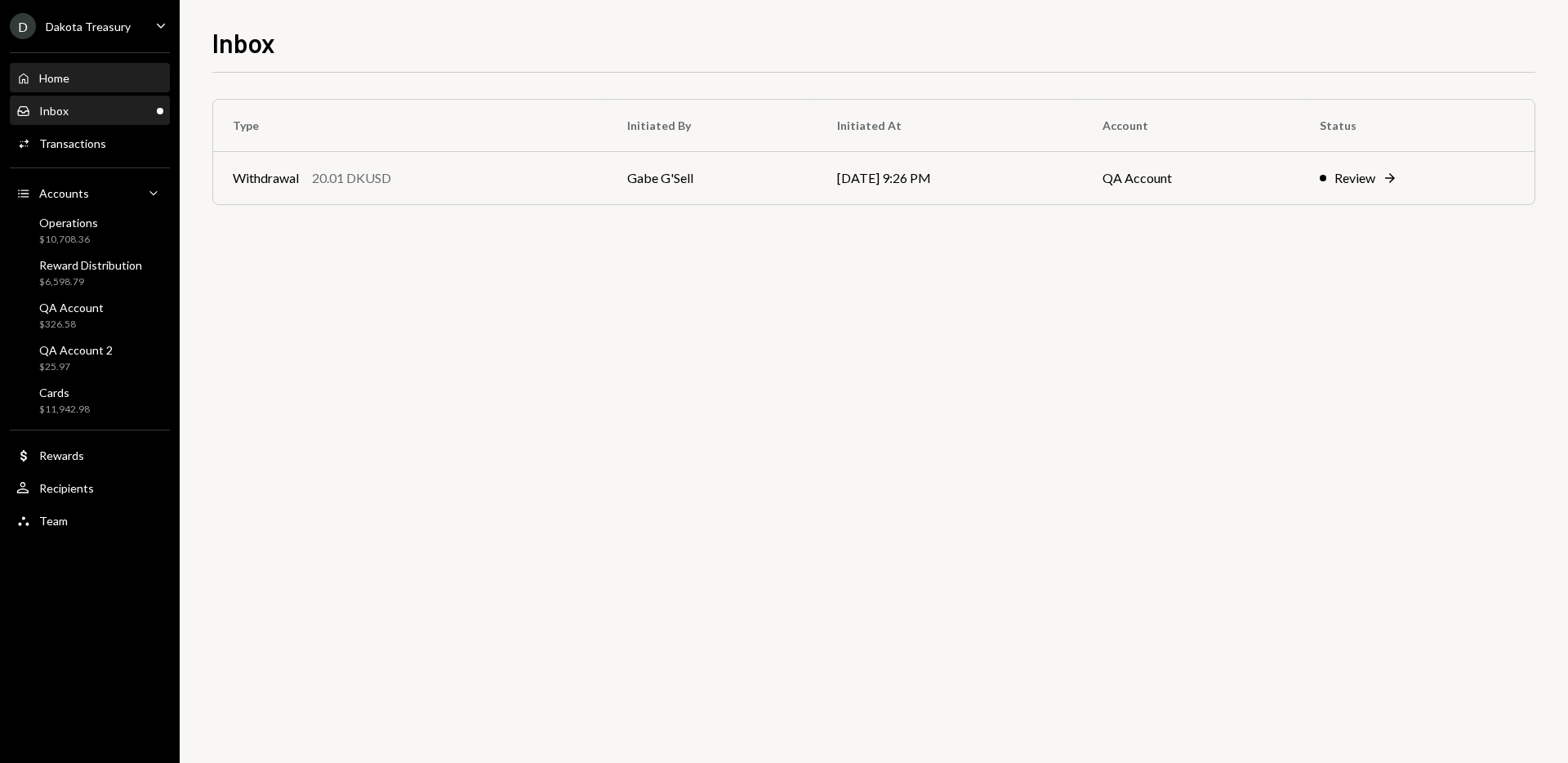
click at [88, 74] on div "Home Home" at bounding box center [90, 78] width 147 height 15
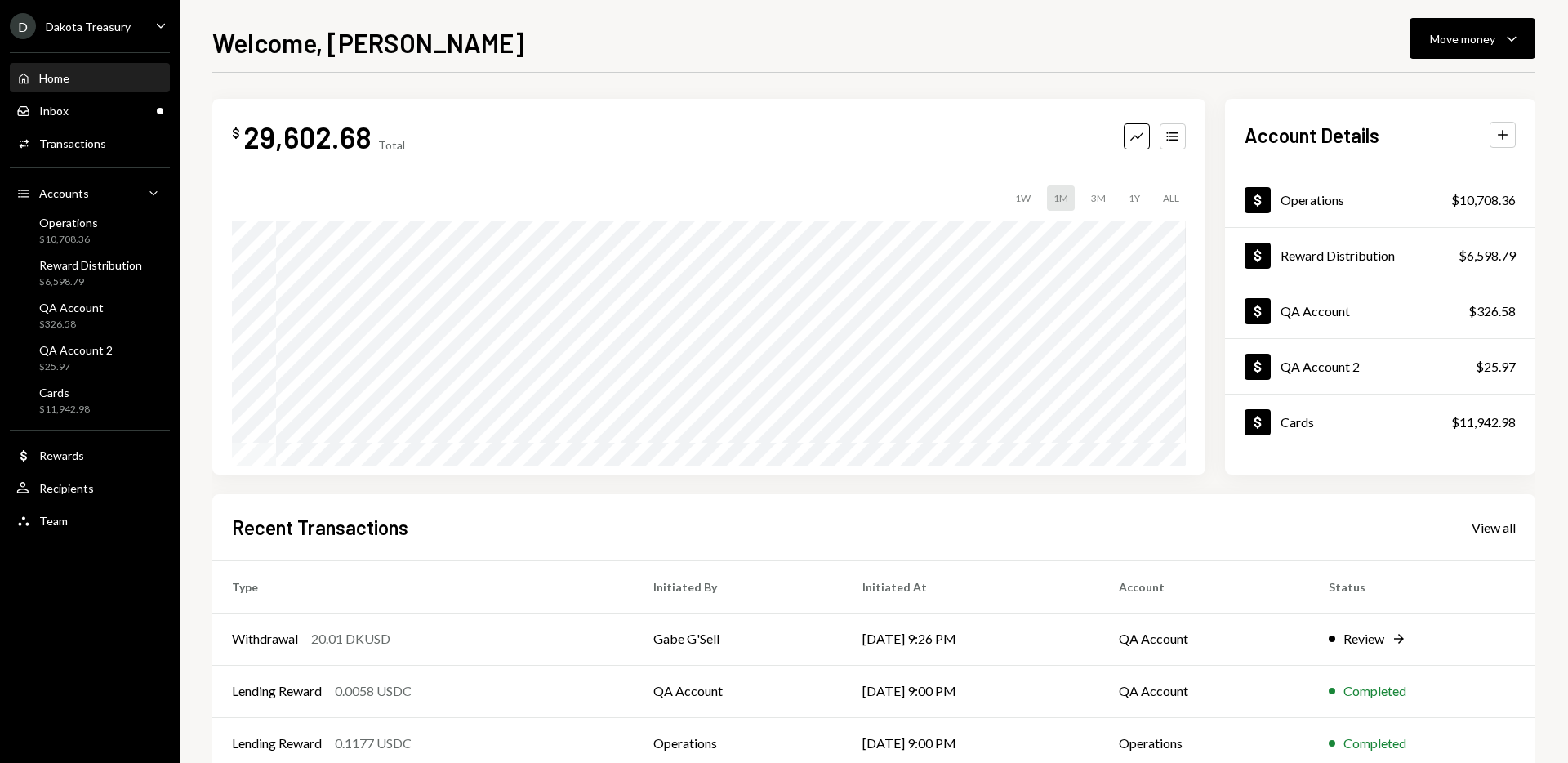
click at [118, 32] on div "Dakota Treasury" at bounding box center [88, 26] width 85 height 14
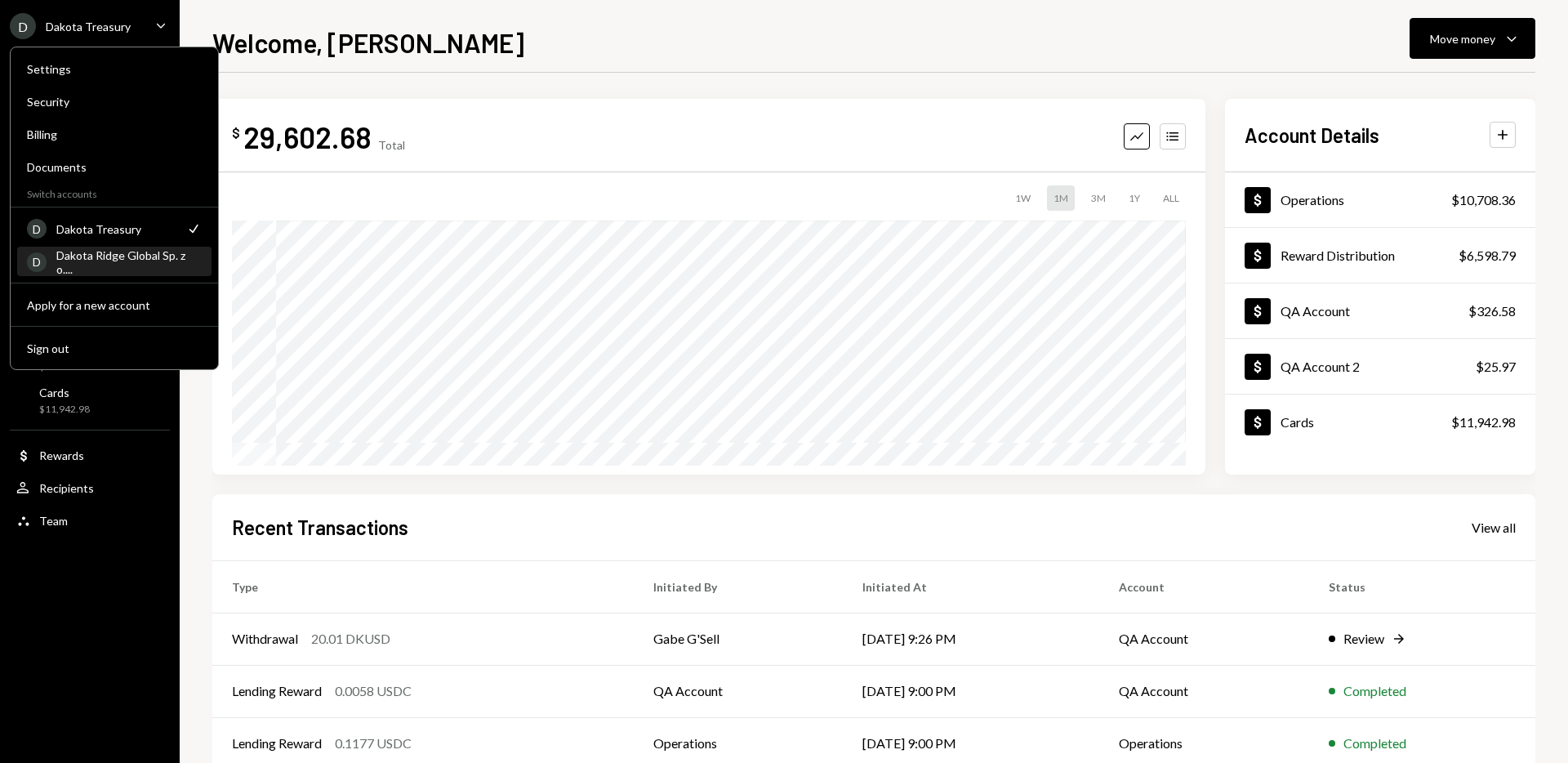
click at [148, 264] on div "Dakota Ridge Global Sp. z o...." at bounding box center [129, 262] width 145 height 28
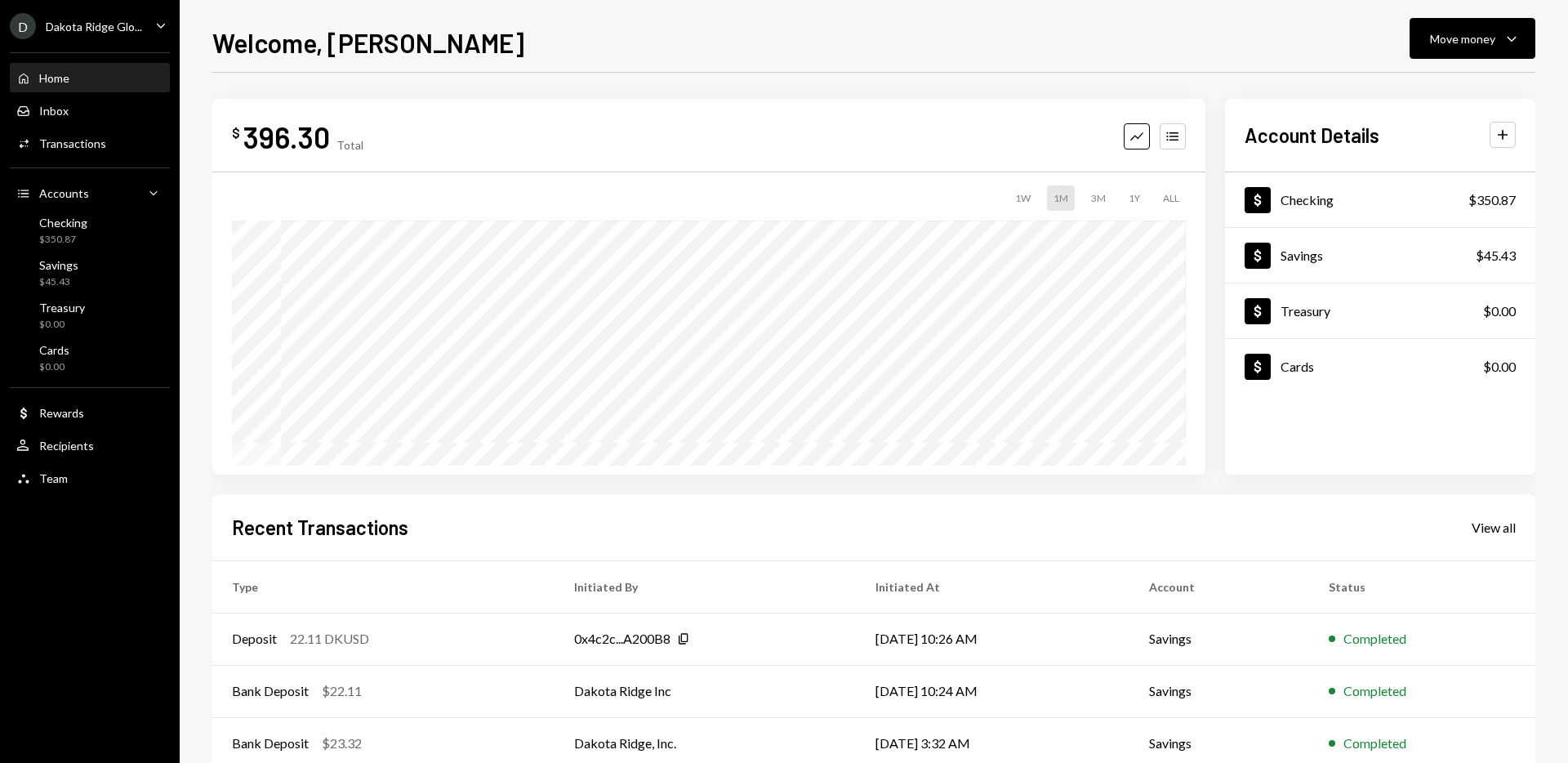
click at [96, 22] on div "Dakota Ridge Glo..." at bounding box center [94, 26] width 96 height 14
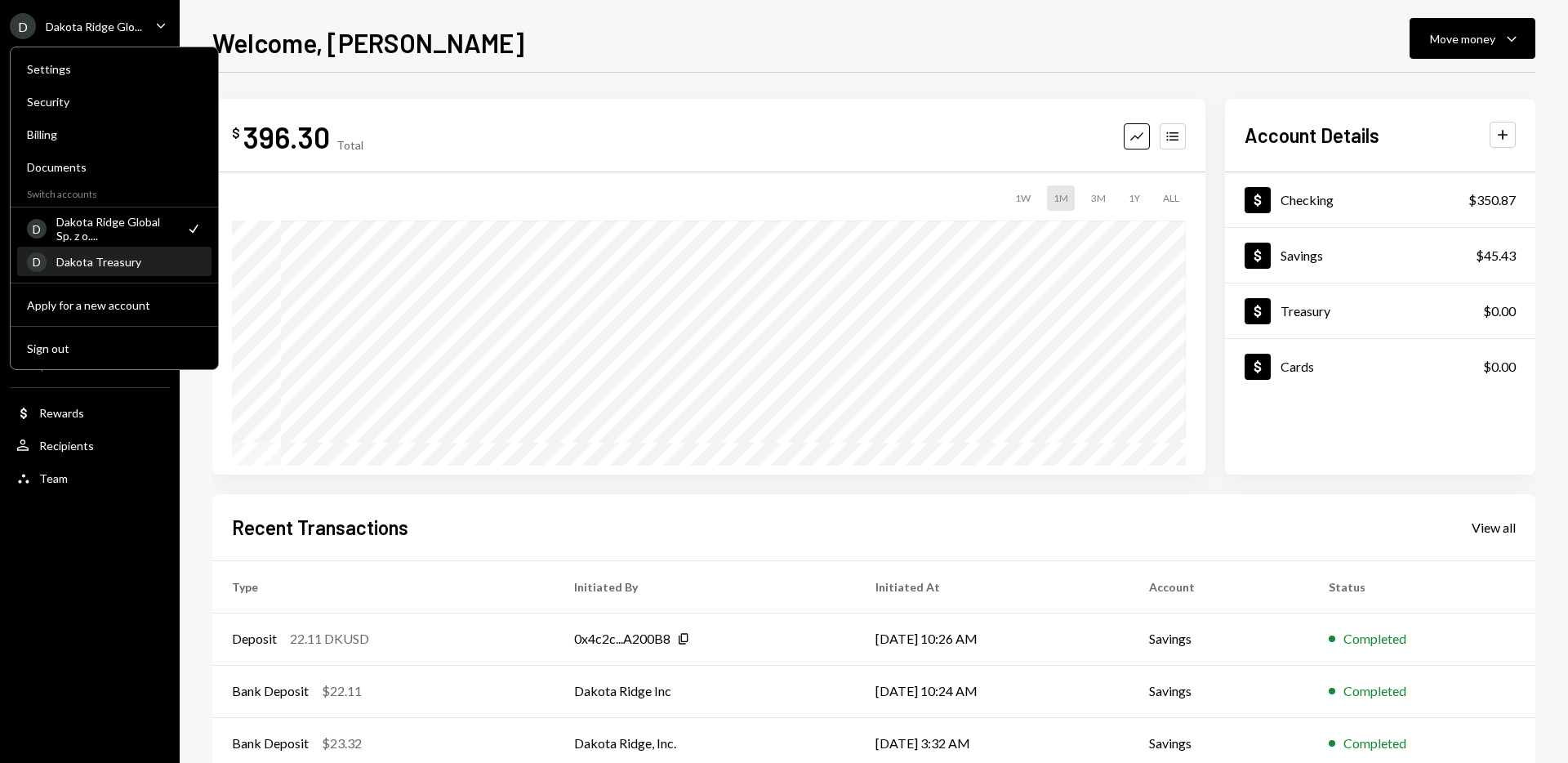
click at [115, 266] on div "Dakota Treasury" at bounding box center [129, 262] width 145 height 14
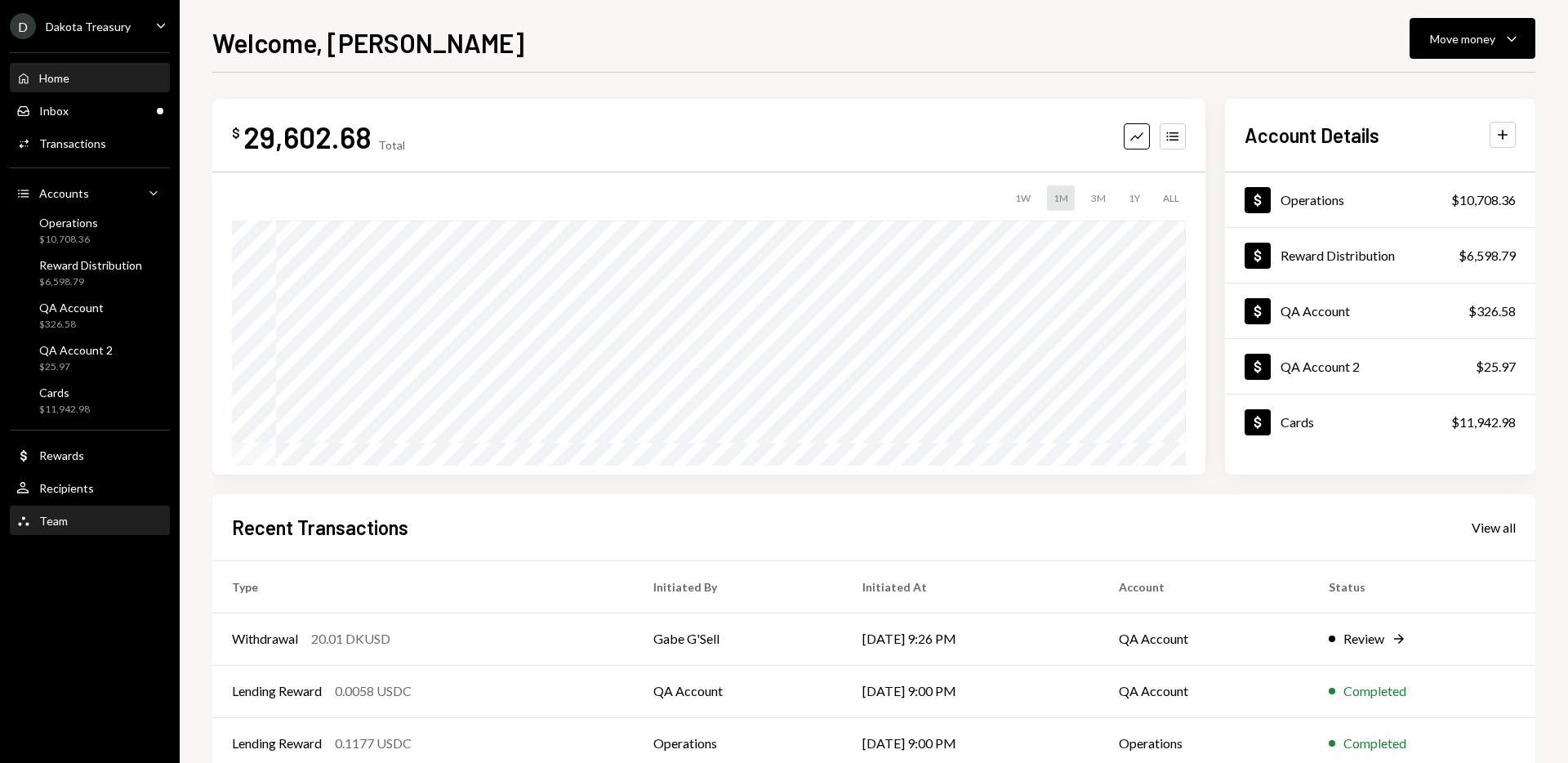
click at [104, 519] on div "Team Team" at bounding box center [90, 521] width 147 height 15
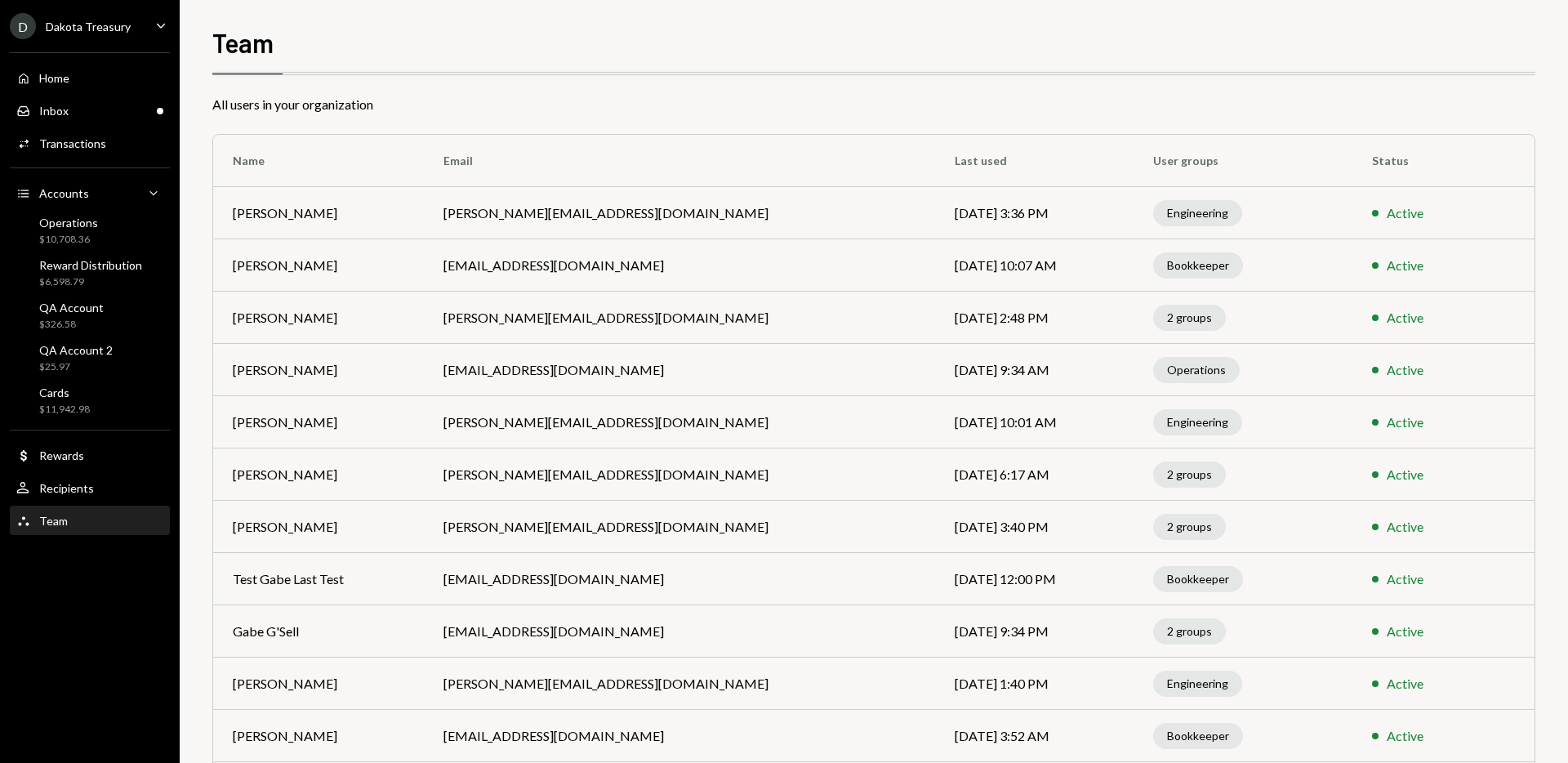
scroll to position [56, 0]
click at [1153, 213] on div "Engineering" at bounding box center [1198, 212] width 89 height 26
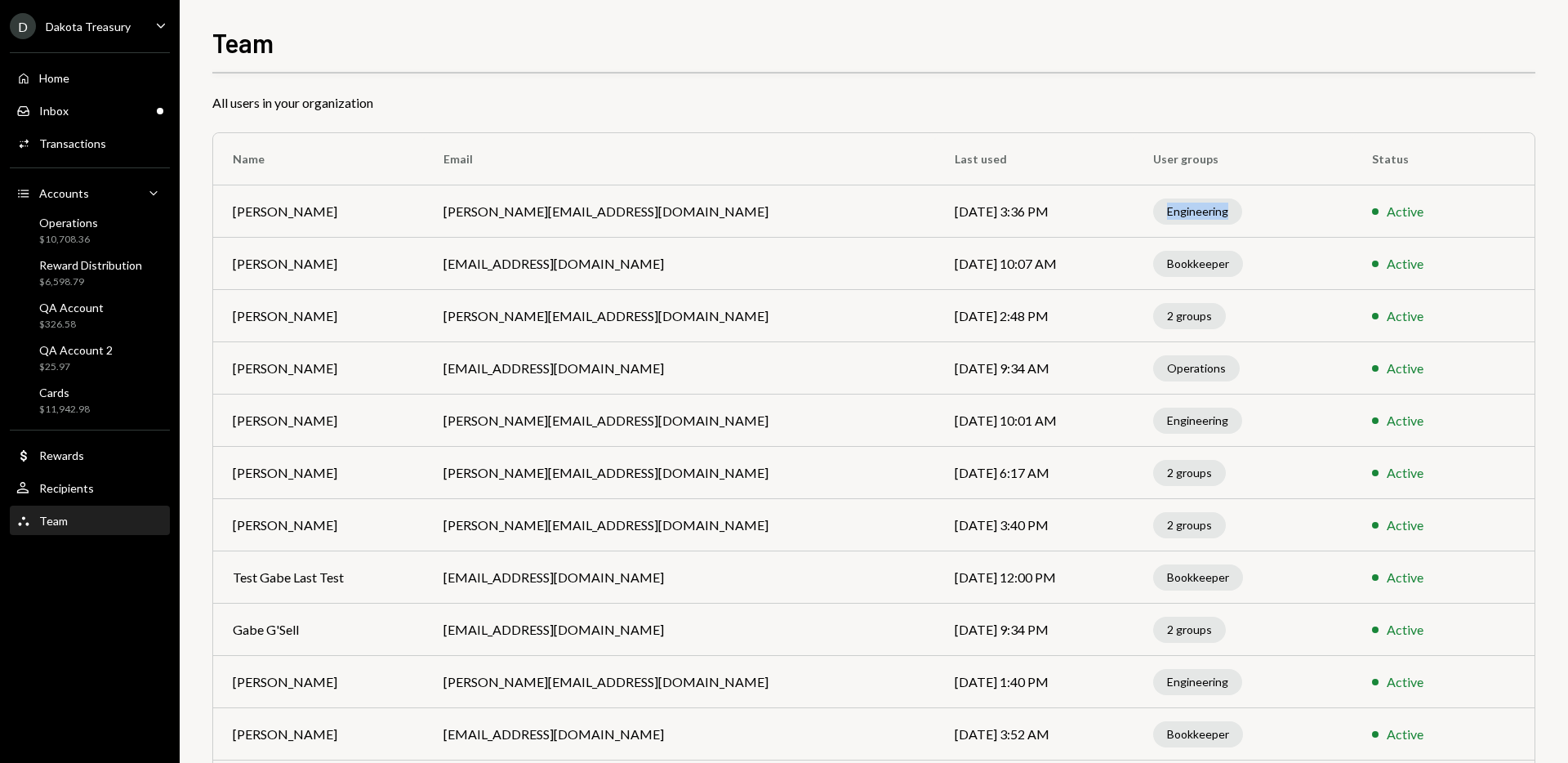
click at [1153, 215] on div "Engineering" at bounding box center [1198, 212] width 89 height 26
click at [1521, 205] on td at bounding box center [1507, 212] width 54 height 53
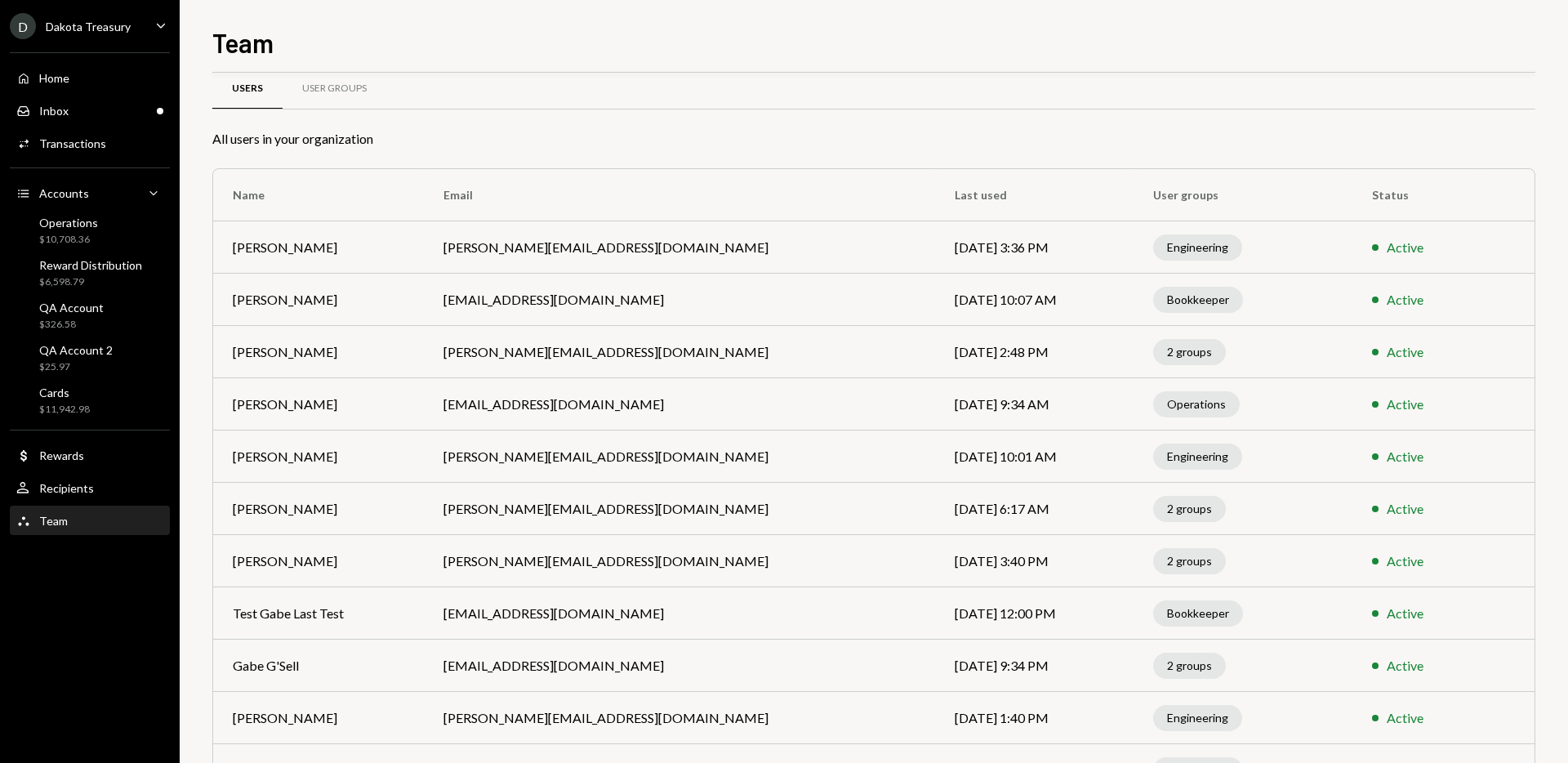
scroll to position [0, 0]
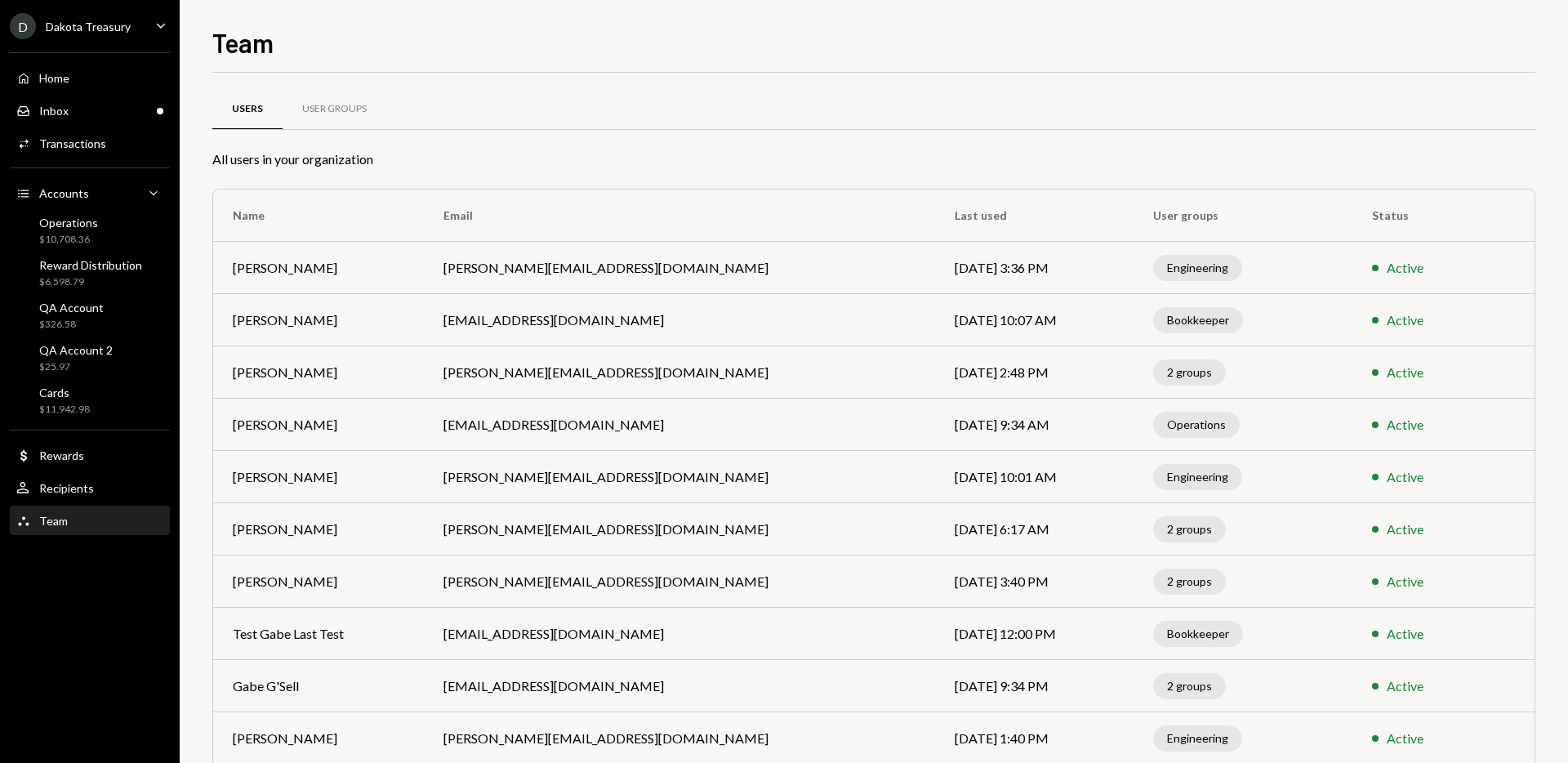
click at [1002, 94] on div "Users User Groups" at bounding box center [873, 110] width 1323 height 42
click at [100, 232] on div "Operations $10,708.36" at bounding box center [90, 231] width 147 height 31
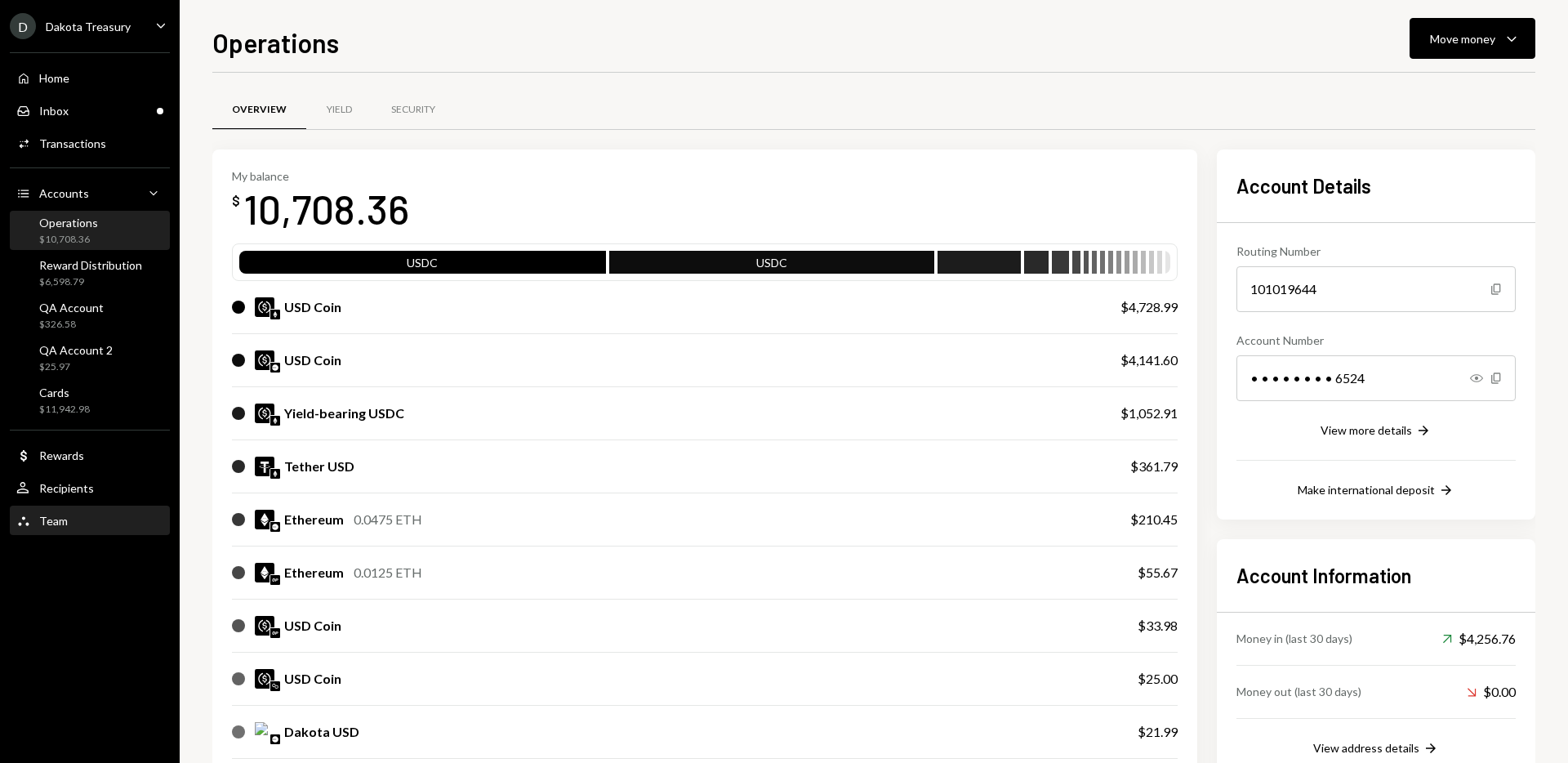
click at [85, 517] on div "Team Team" at bounding box center [90, 521] width 147 height 15
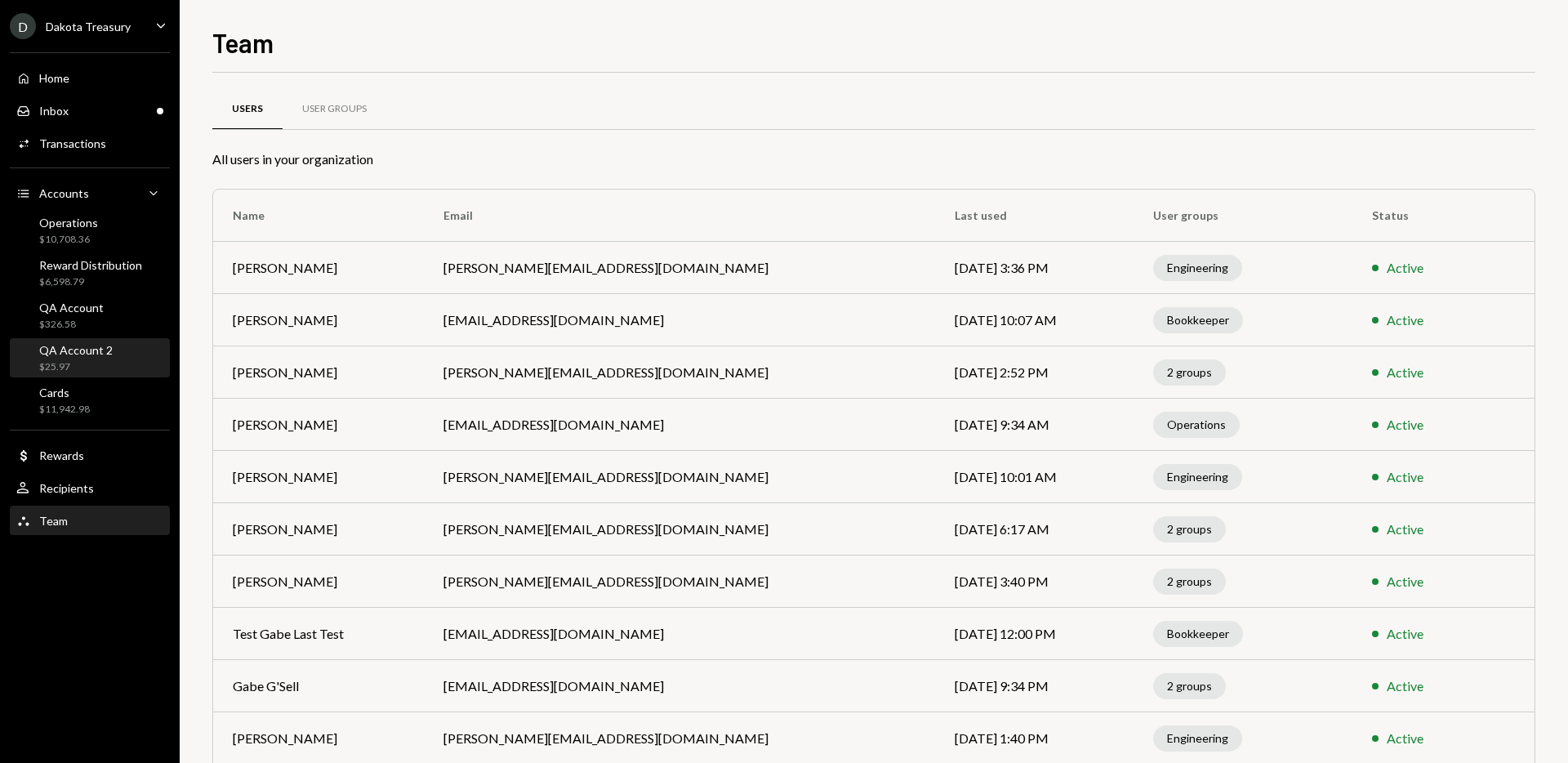
click at [74, 358] on div "QA Account 2 $25.97" at bounding box center [75, 359] width 74 height 31
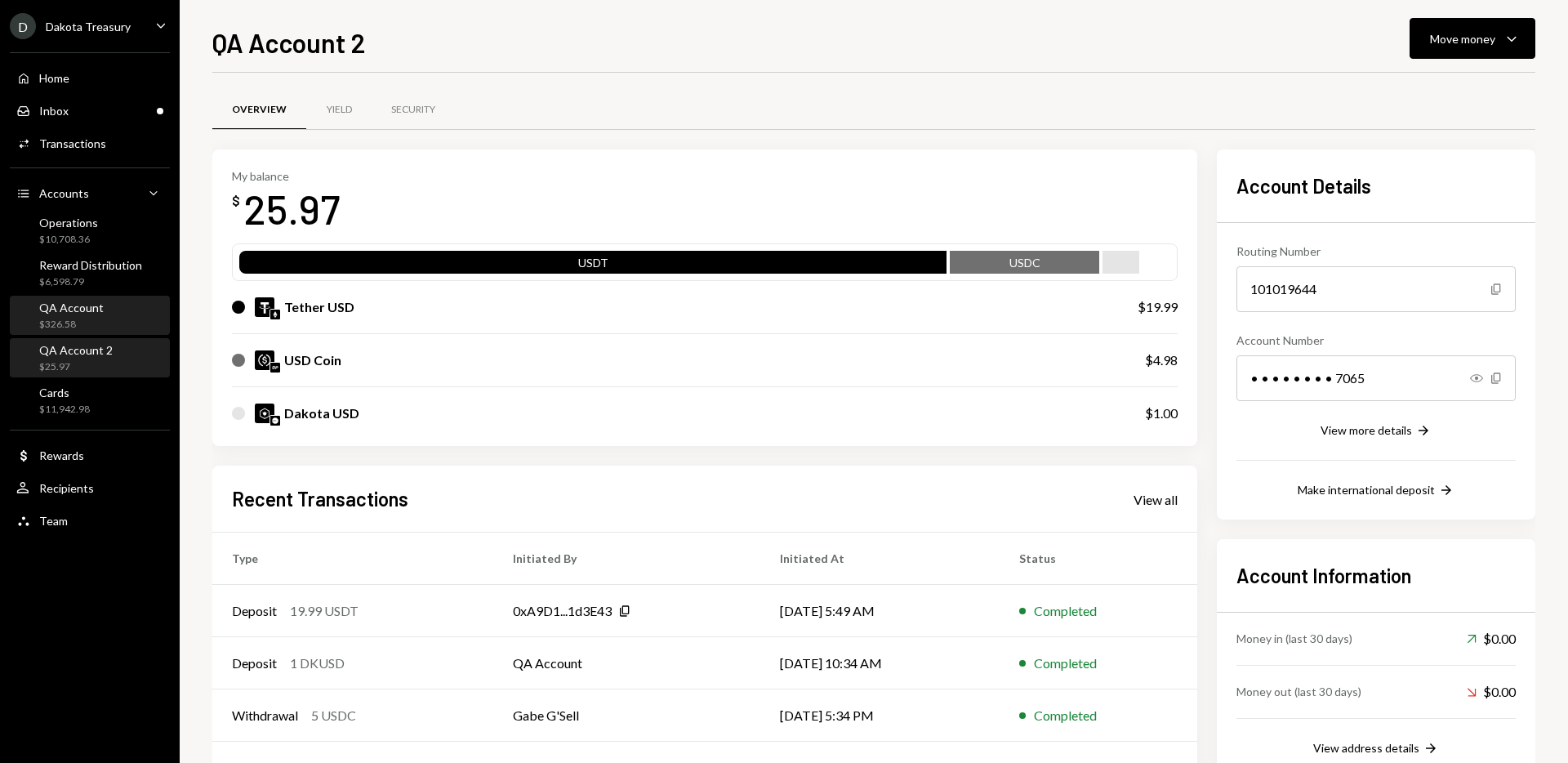
click at [76, 303] on div "QA Account" at bounding box center [71, 307] width 64 height 14
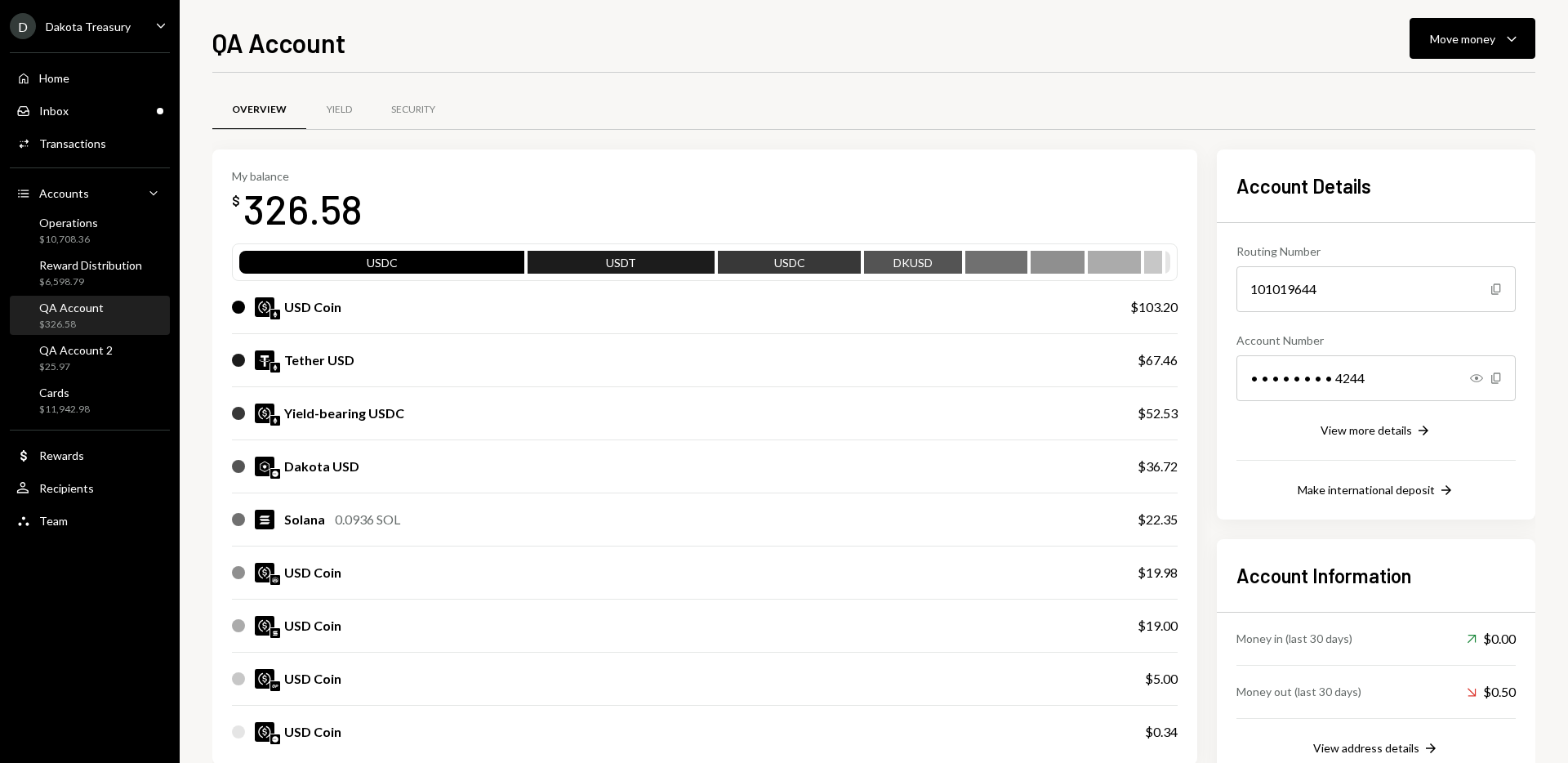
click at [100, 251] on div "Home Home Inbox Inbox Activities Transactions Accounts Accounts Caret Down Oper…" at bounding box center [90, 291] width 180 height 496
click at [110, 236] on div "Operations $10,708.36" at bounding box center [90, 231] width 147 height 31
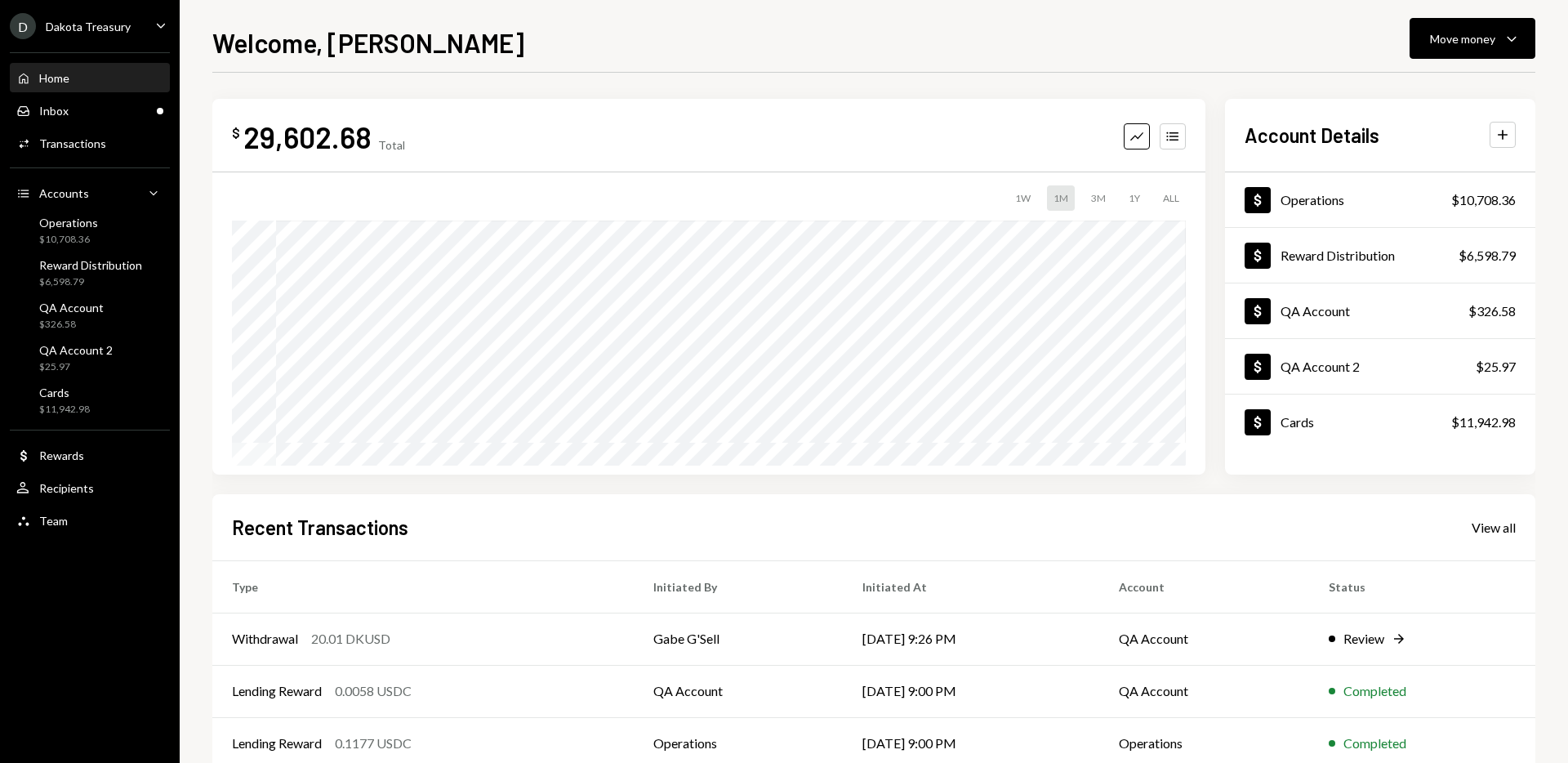
click at [1023, 46] on div "Welcome, [PERSON_NAME] Move money Caret Down" at bounding box center [873, 41] width 1323 height 36
click at [728, 36] on div "Welcome, [PERSON_NAME] Move money Caret Down" at bounding box center [873, 41] width 1323 height 36
click at [1050, 72] on div at bounding box center [873, 72] width 1323 height 1
